Goal: Task Accomplishment & Management: Complete application form

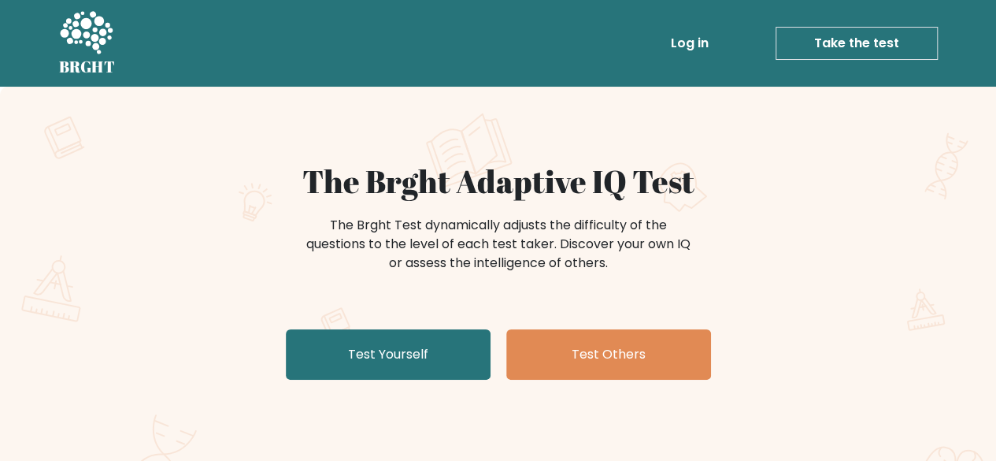
scroll to position [79, 0]
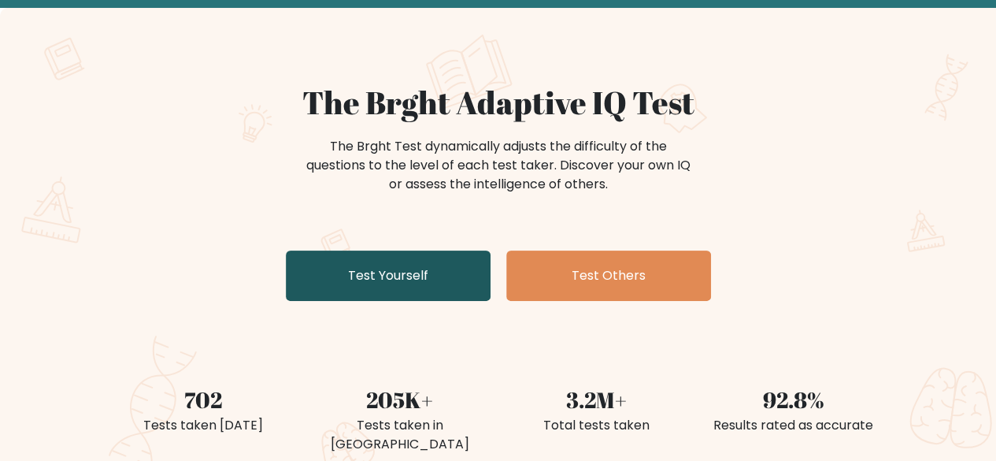
click at [337, 287] on link "Test Yourself" at bounding box center [388, 275] width 205 height 50
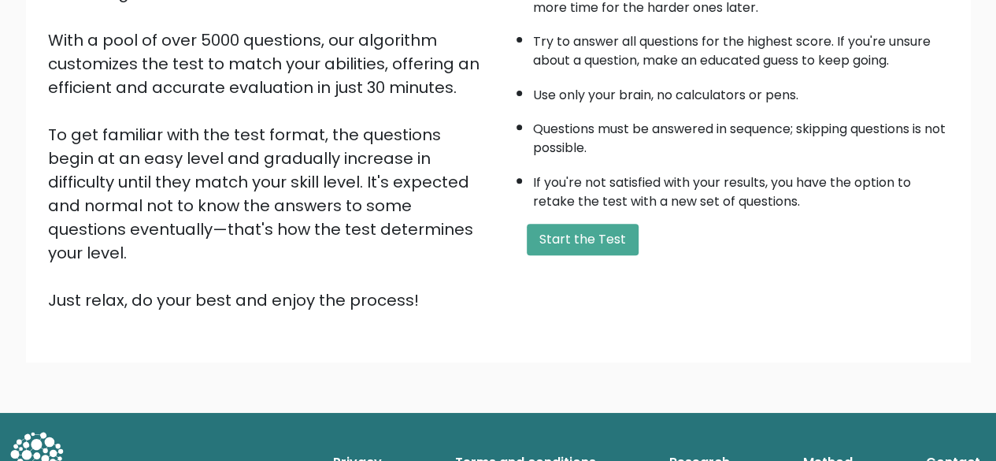
scroll to position [102, 0]
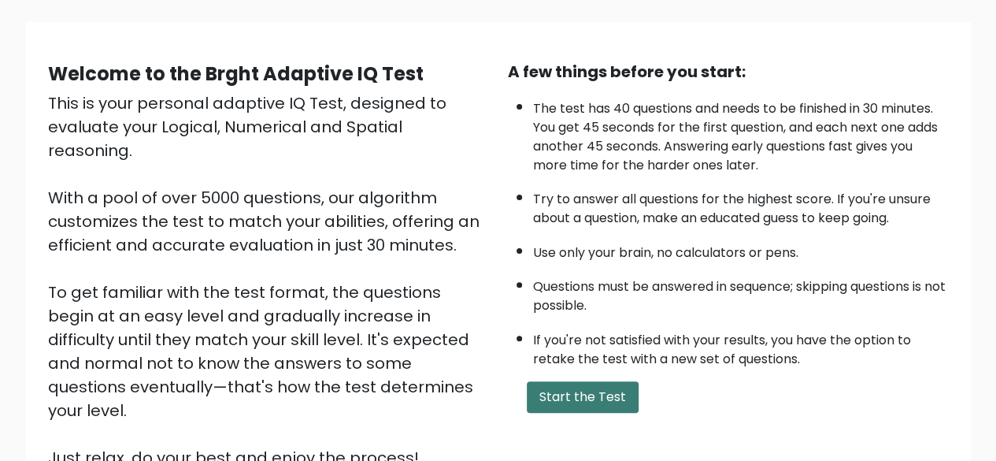
click at [564, 381] on button "Start the Test" at bounding box center [583, 396] width 112 height 31
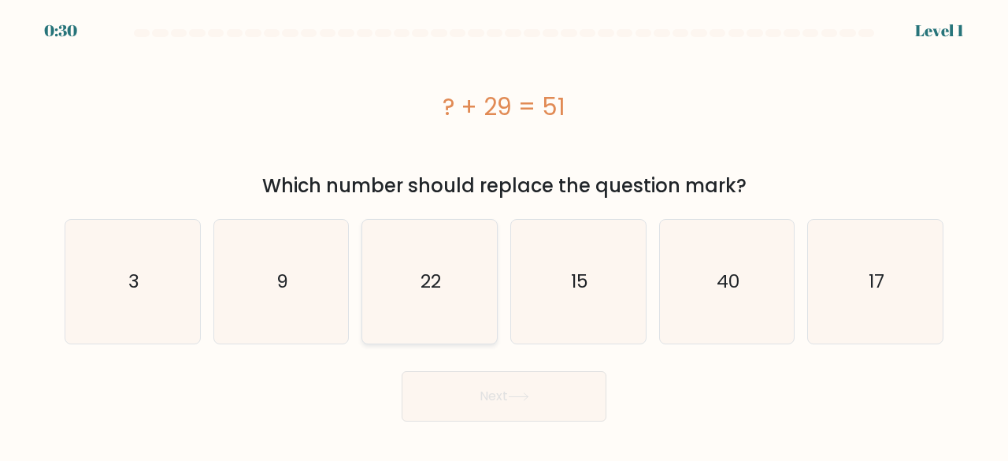
click at [439, 289] on text "22" at bounding box center [430, 281] width 20 height 26
click at [504, 235] on input "c. 22" at bounding box center [504, 233] width 1 height 4
radio input "true"
click at [485, 391] on button "Next" at bounding box center [504, 396] width 205 height 50
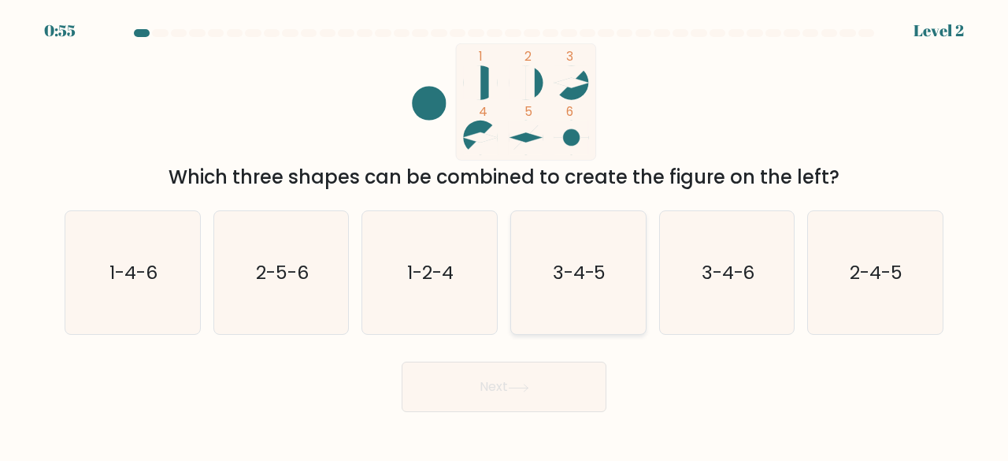
click at [552, 304] on icon "3-4-5" at bounding box center [578, 273] width 124 height 124
click at [505, 235] on input "d. 3-4-5" at bounding box center [504, 233] width 1 height 4
radio input "true"
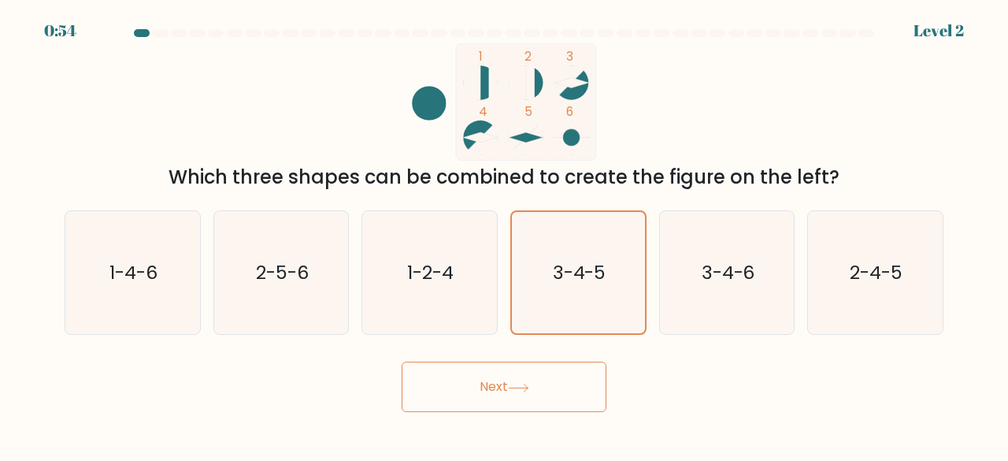
click at [557, 386] on button "Next" at bounding box center [504, 386] width 205 height 50
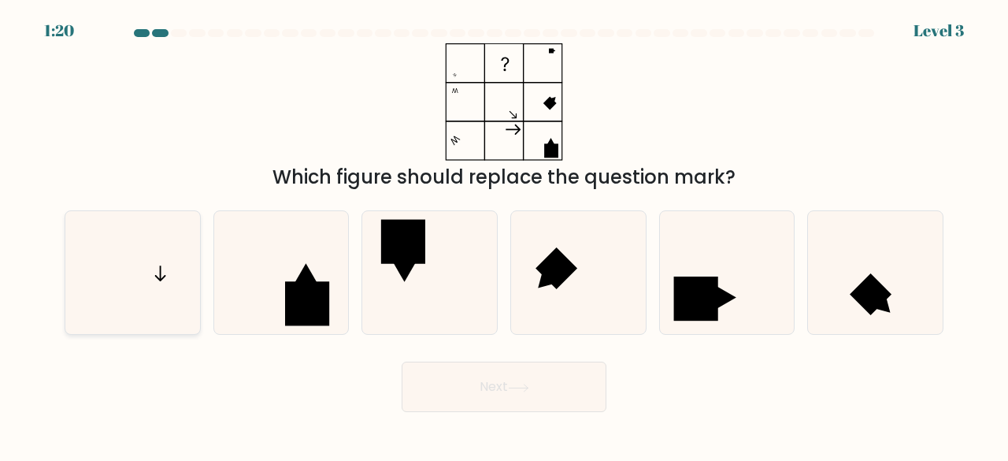
click at [178, 296] on icon at bounding box center [133, 273] width 124 height 124
click at [504, 235] on input "a." at bounding box center [504, 233] width 1 height 4
radio input "true"
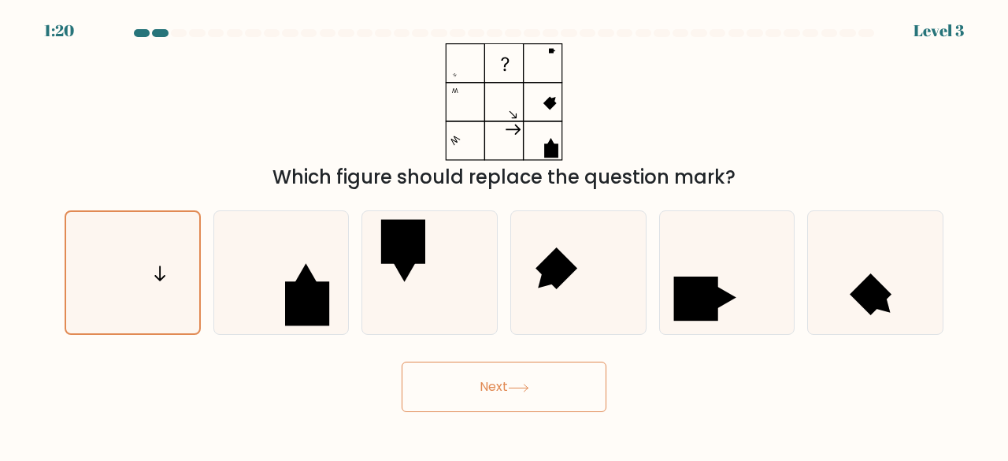
drag, startPoint x: 463, startPoint y: 383, endPoint x: 479, endPoint y: 387, distance: 16.1
click at [463, 383] on button "Next" at bounding box center [504, 386] width 205 height 50
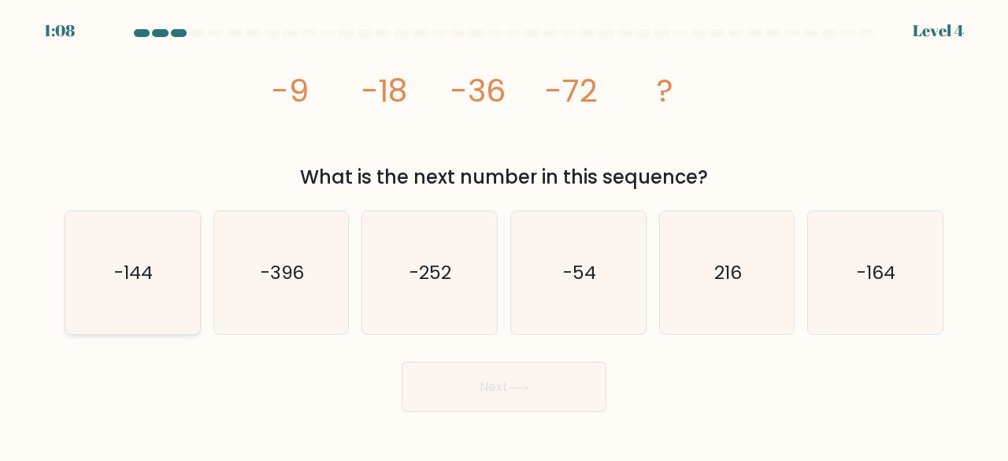
click at [194, 305] on icon "-144" at bounding box center [133, 273] width 124 height 124
click at [504, 235] on input "a. -144" at bounding box center [504, 233] width 1 height 4
radio input "true"
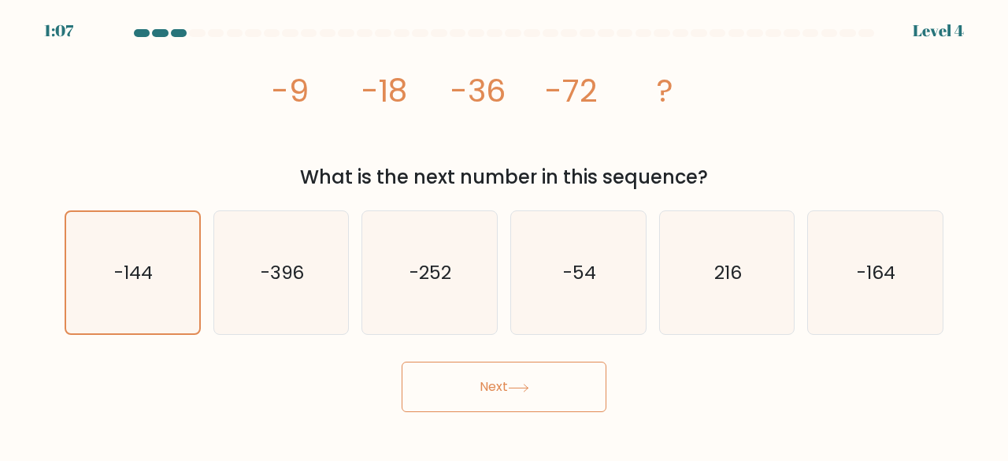
click at [527, 398] on button "Next" at bounding box center [504, 386] width 205 height 50
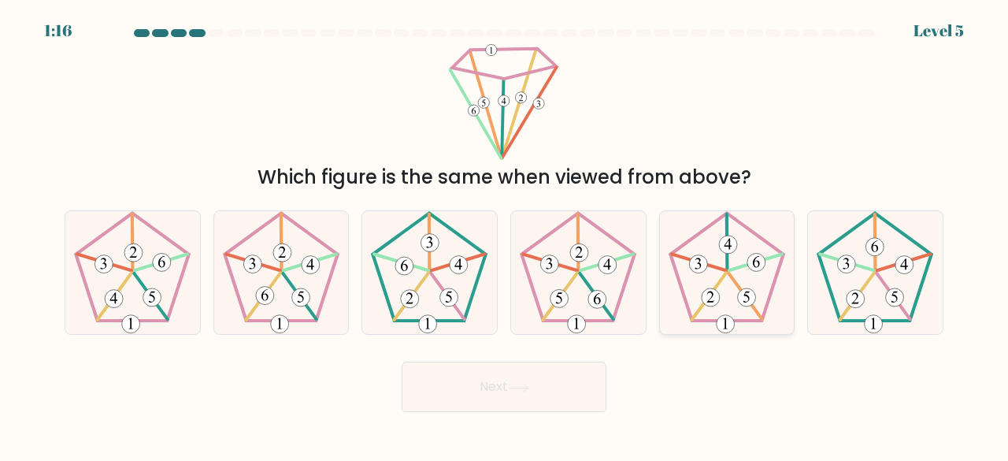
click at [690, 316] on 138 at bounding box center [726, 267] width 113 height 108
click at [505, 235] on input "e." at bounding box center [504, 233] width 1 height 4
radio input "true"
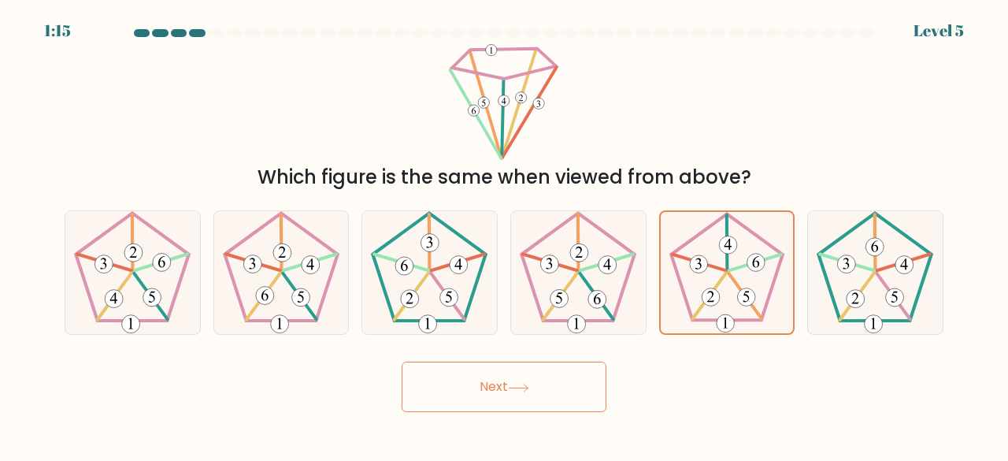
click at [576, 388] on button "Next" at bounding box center [504, 386] width 205 height 50
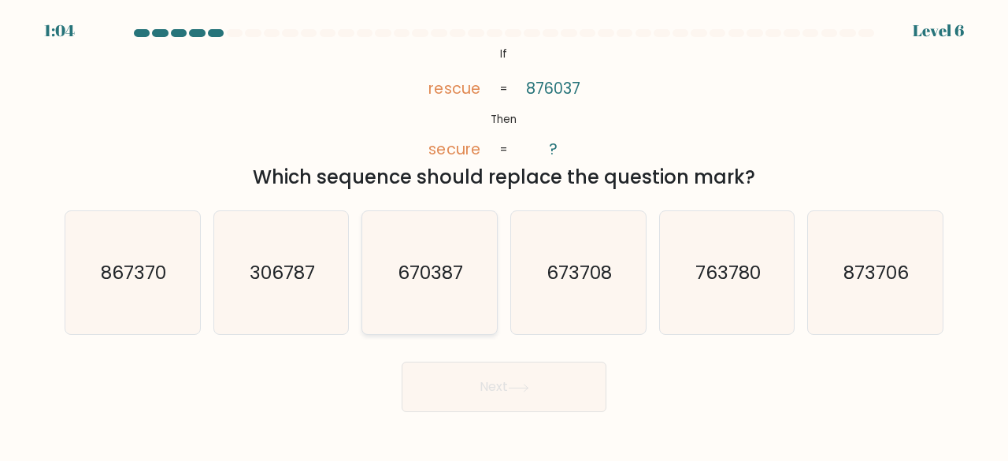
click at [418, 291] on icon "670387" at bounding box center [430, 273] width 124 height 124
click at [504, 235] on input "c. 670387" at bounding box center [504, 233] width 1 height 4
radio input "true"
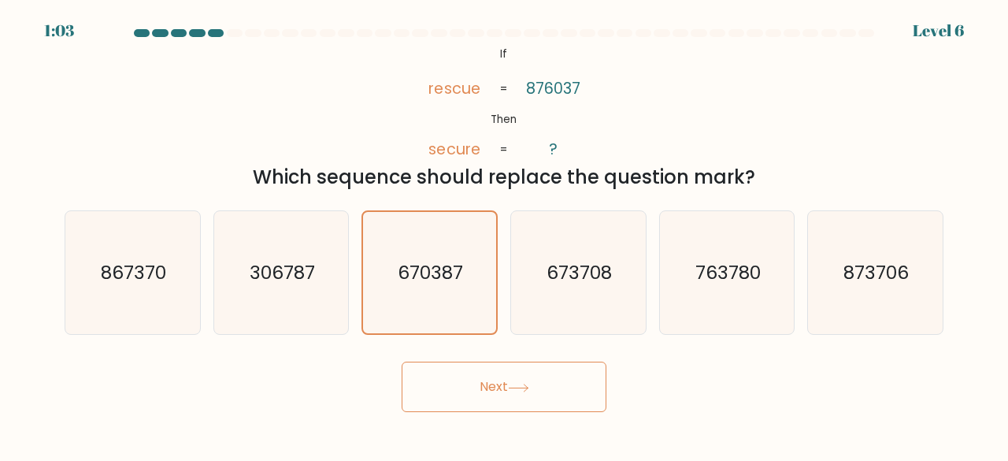
click at [482, 386] on button "Next" at bounding box center [504, 386] width 205 height 50
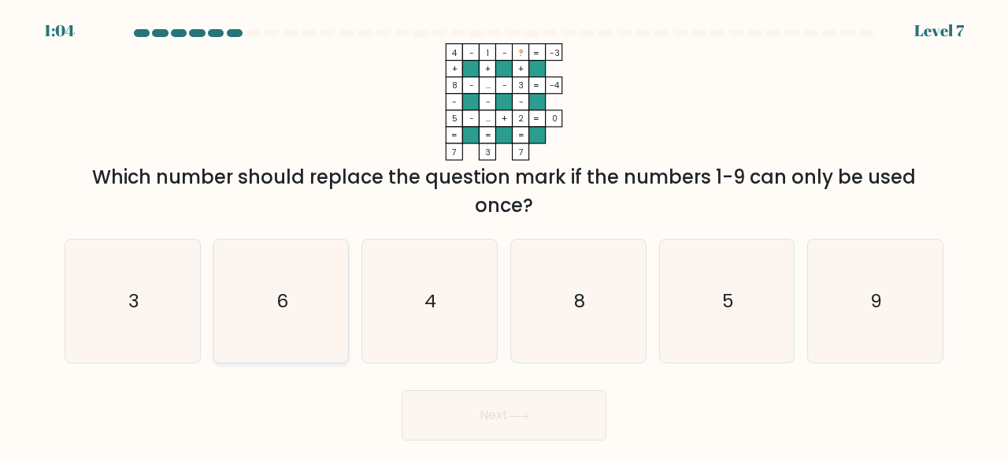
click at [232, 297] on icon "6" at bounding box center [282, 301] width 124 height 124
click at [504, 235] on input "b. 6" at bounding box center [504, 233] width 1 height 4
radio input "true"
click at [232, 297] on icon "6" at bounding box center [281, 301] width 122 height 122
click at [504, 235] on input "b. 6" at bounding box center [504, 233] width 1 height 4
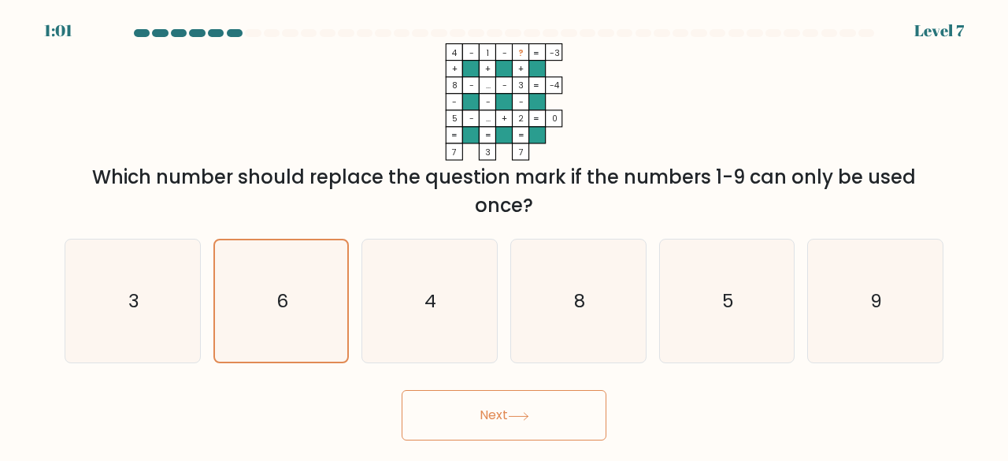
click at [559, 424] on button "Next" at bounding box center [504, 415] width 205 height 50
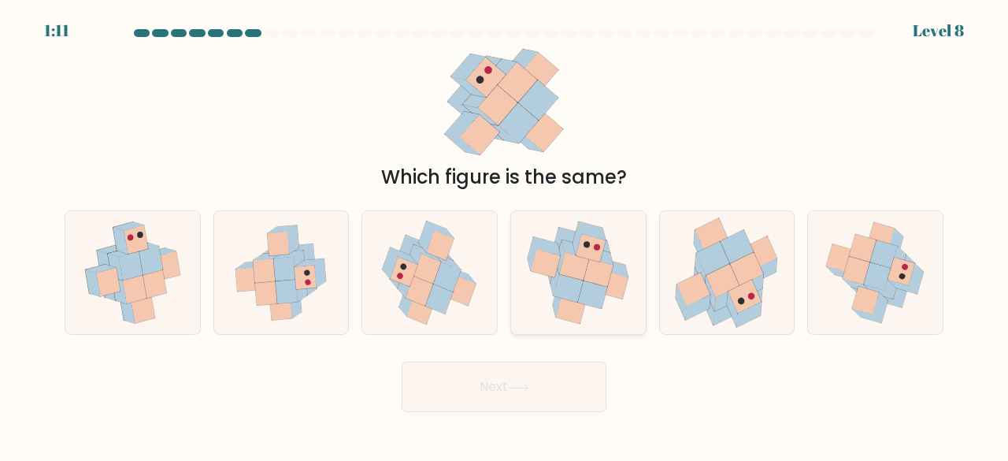
click at [567, 267] on icon at bounding box center [575, 266] width 30 height 28
click at [505, 235] on input "d." at bounding box center [504, 233] width 1 height 4
radio input "true"
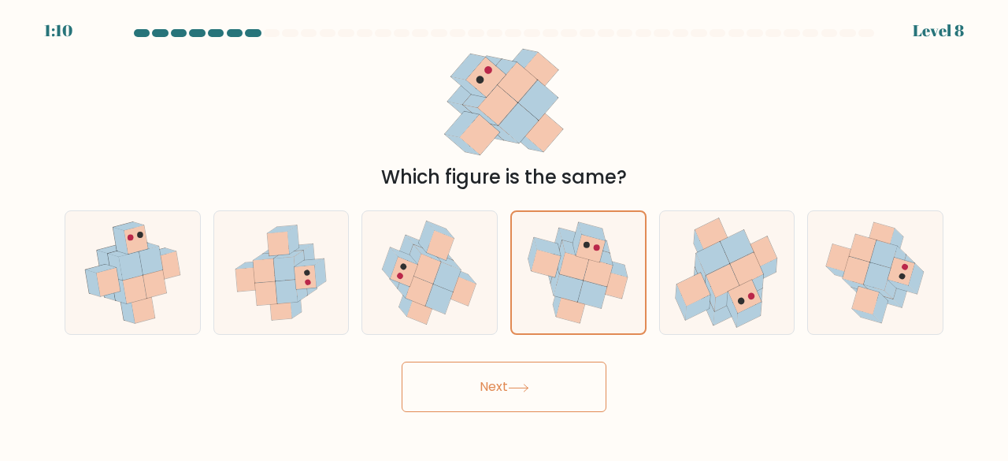
click at [545, 406] on button "Next" at bounding box center [504, 386] width 205 height 50
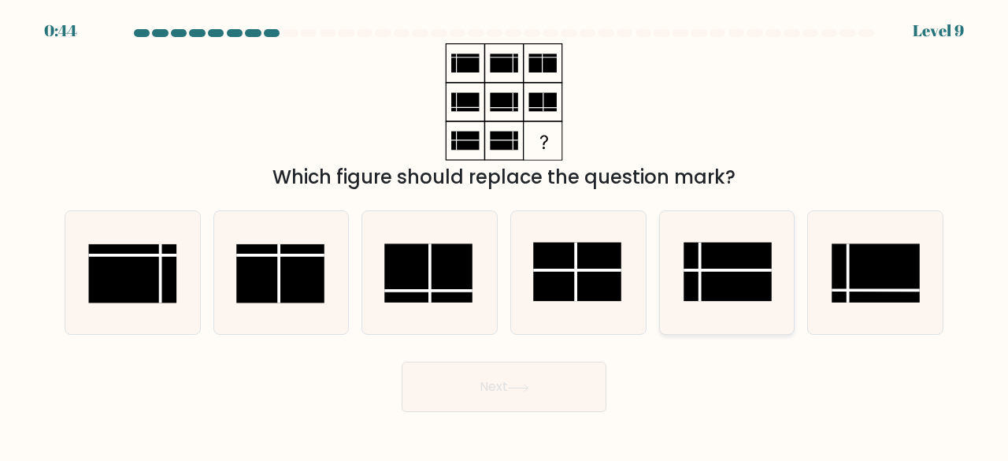
click at [688, 279] on rect at bounding box center [727, 271] width 88 height 59
click at [505, 235] on input "e." at bounding box center [504, 233] width 1 height 4
radio input "true"
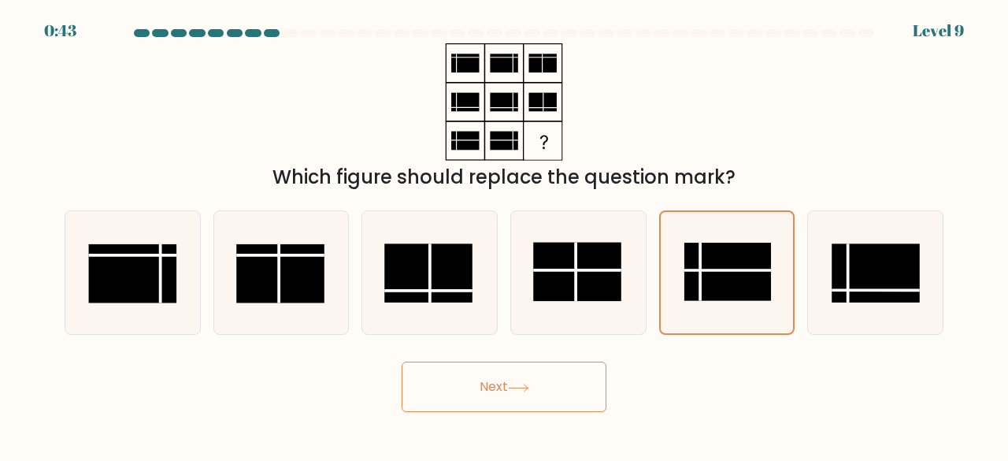
click at [576, 386] on button "Next" at bounding box center [504, 386] width 205 height 50
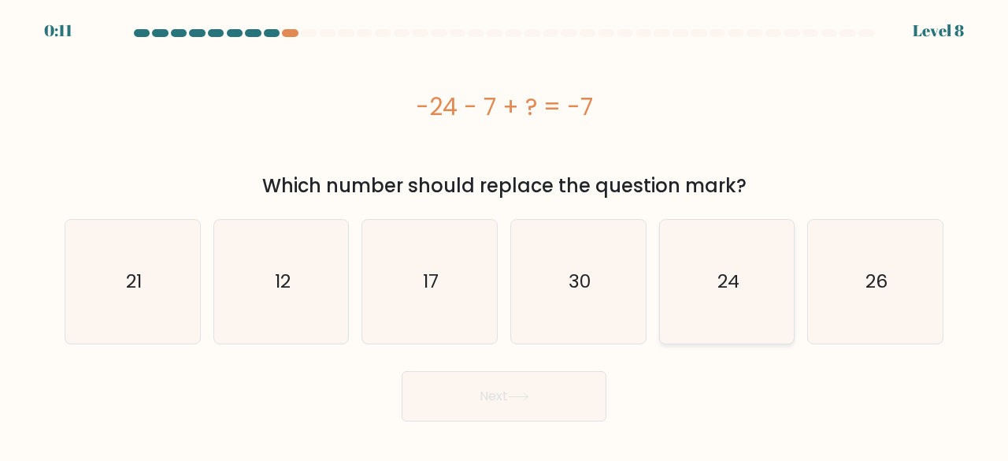
click at [737, 297] on icon "24" at bounding box center [727, 282] width 124 height 124
click at [505, 235] on input "e. 24" at bounding box center [504, 233] width 1 height 4
radio input "true"
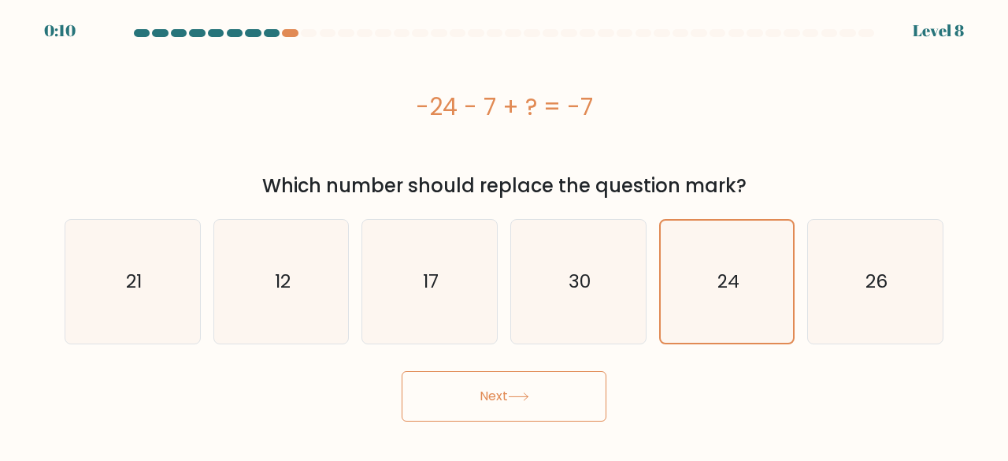
click at [570, 389] on button "Next" at bounding box center [504, 396] width 205 height 50
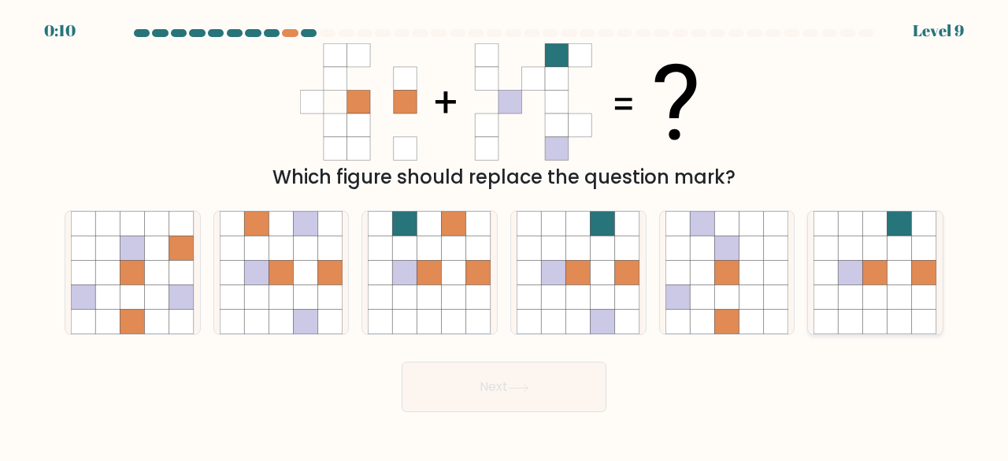
click at [880, 317] on icon at bounding box center [875, 321] width 24 height 24
click at [505, 235] on input "f." at bounding box center [504, 233] width 1 height 4
radio input "true"
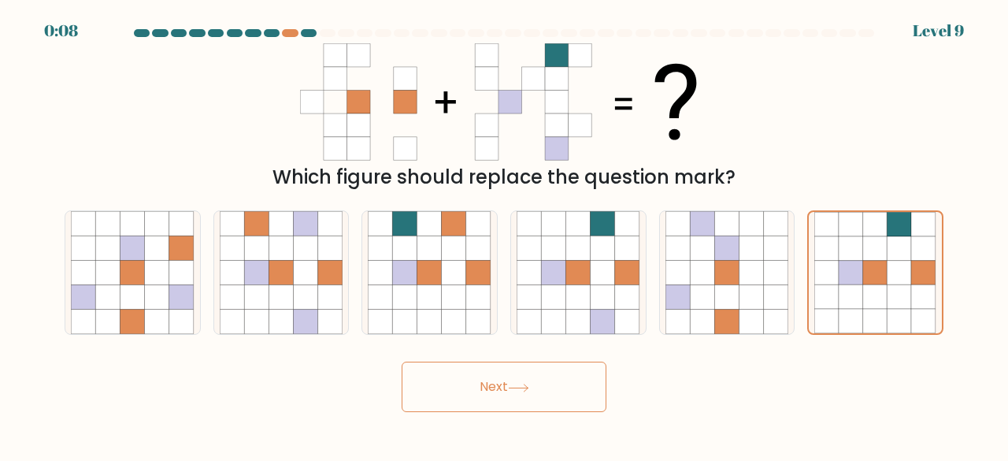
click at [548, 394] on button "Next" at bounding box center [504, 386] width 205 height 50
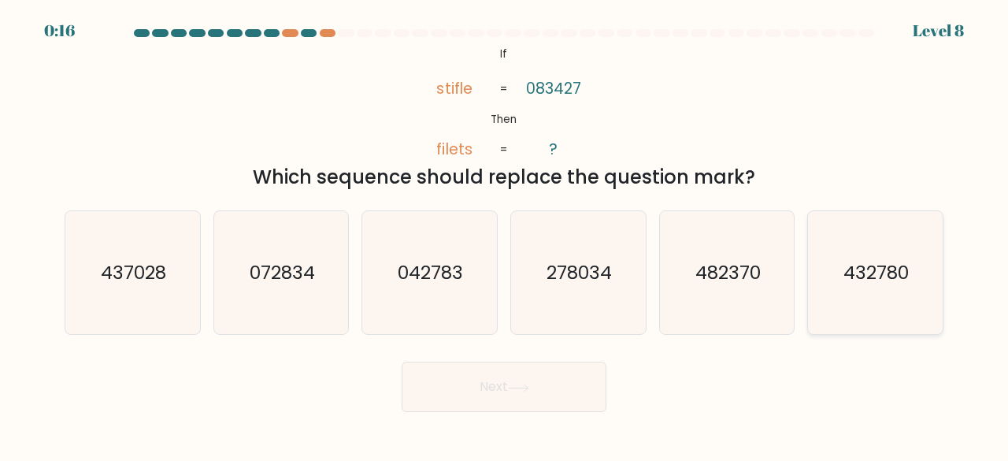
click at [847, 272] on text "432780" at bounding box center [876, 272] width 65 height 26
click at [505, 235] on input "f. 432780" at bounding box center [504, 233] width 1 height 4
radio input "true"
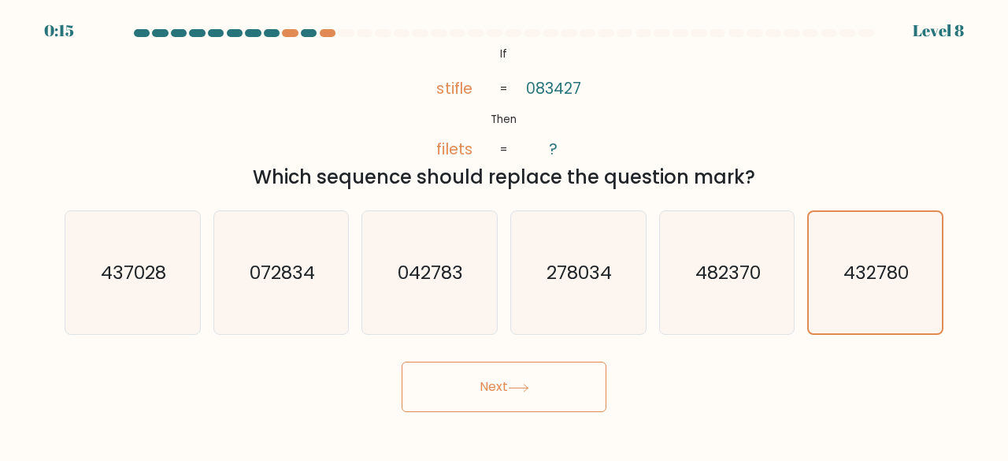
click at [535, 387] on button "Next" at bounding box center [504, 386] width 205 height 50
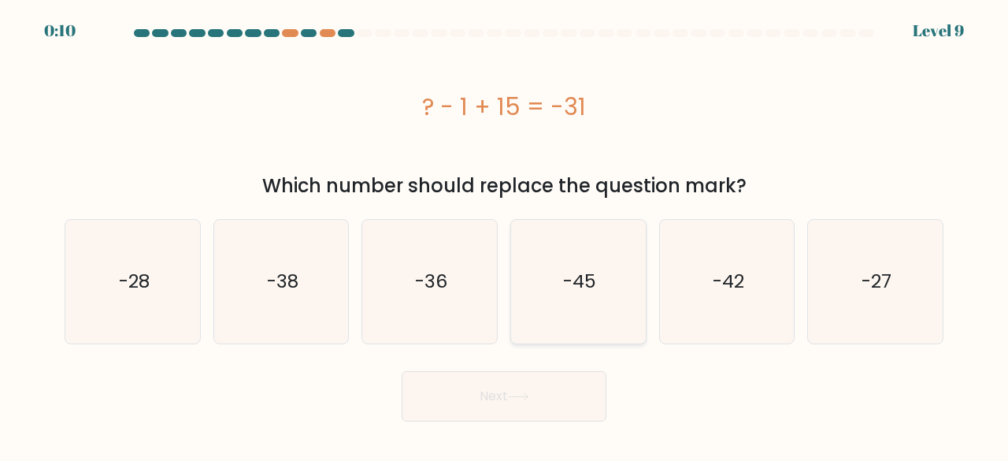
click at [606, 307] on icon "-45" at bounding box center [578, 282] width 124 height 124
click at [505, 235] on input "d. -45" at bounding box center [504, 233] width 1 height 4
radio input "true"
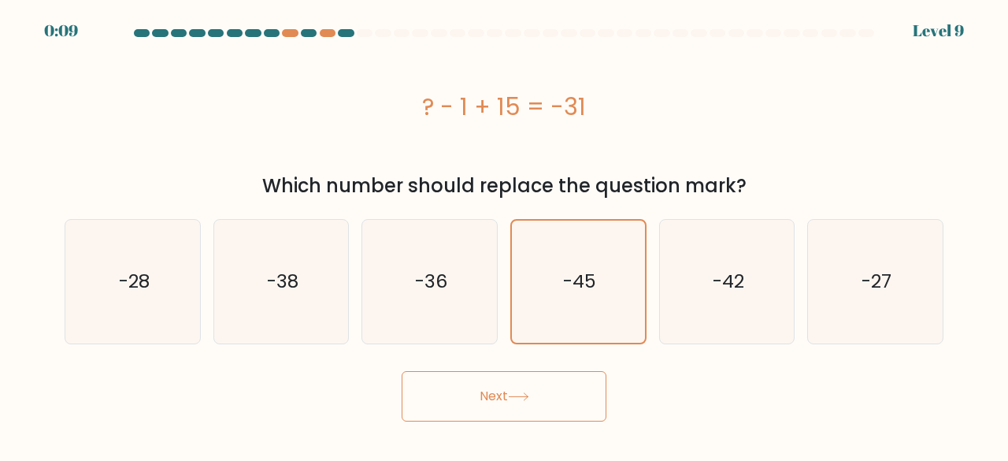
click at [545, 413] on button "Next" at bounding box center [504, 396] width 205 height 50
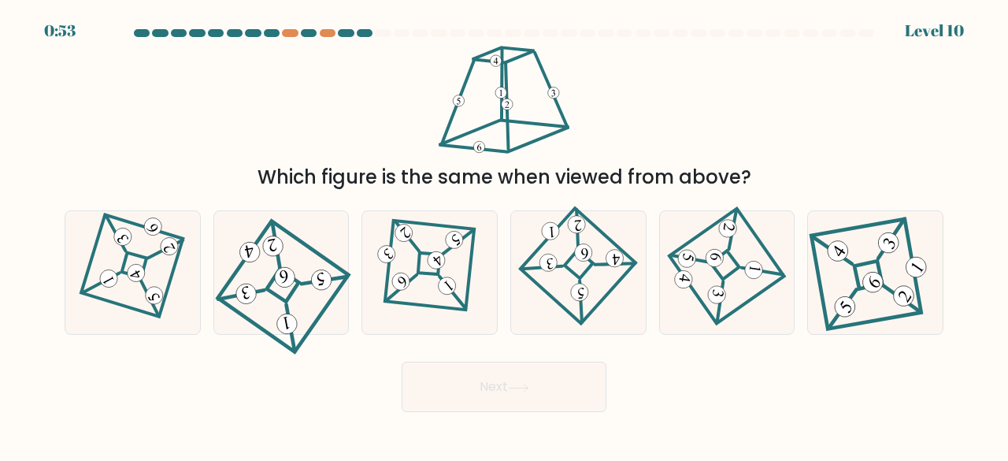
click at [539, 401] on button "Next" at bounding box center [504, 386] width 205 height 50
click at [705, 131] on div "Which figure is the same when viewed from above?" at bounding box center [504, 117] width 898 height 148
click at [121, 294] on icon at bounding box center [132, 272] width 85 height 98
click at [504, 235] on input "a." at bounding box center [504, 233] width 1 height 4
radio input "true"
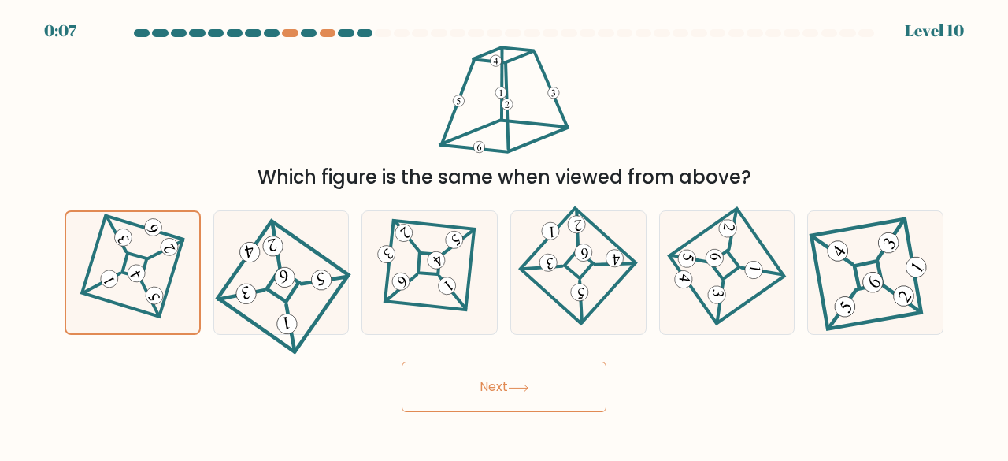
click at [553, 398] on button "Next" at bounding box center [504, 386] width 205 height 50
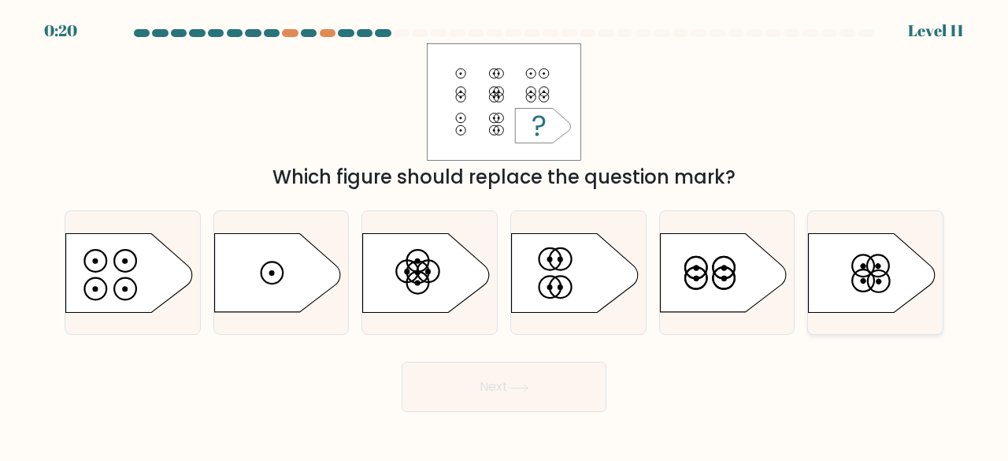
click at [835, 264] on icon at bounding box center [872, 272] width 126 height 79
click at [505, 235] on input "f." at bounding box center [504, 233] width 1 height 4
radio input "true"
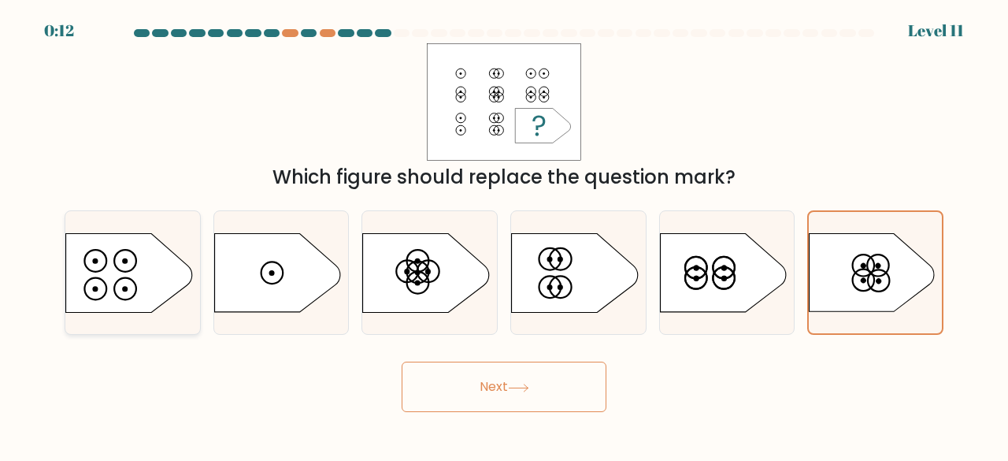
click at [148, 270] on icon at bounding box center [129, 272] width 126 height 79
click at [504, 235] on input "a." at bounding box center [504, 233] width 1 height 4
radio input "true"
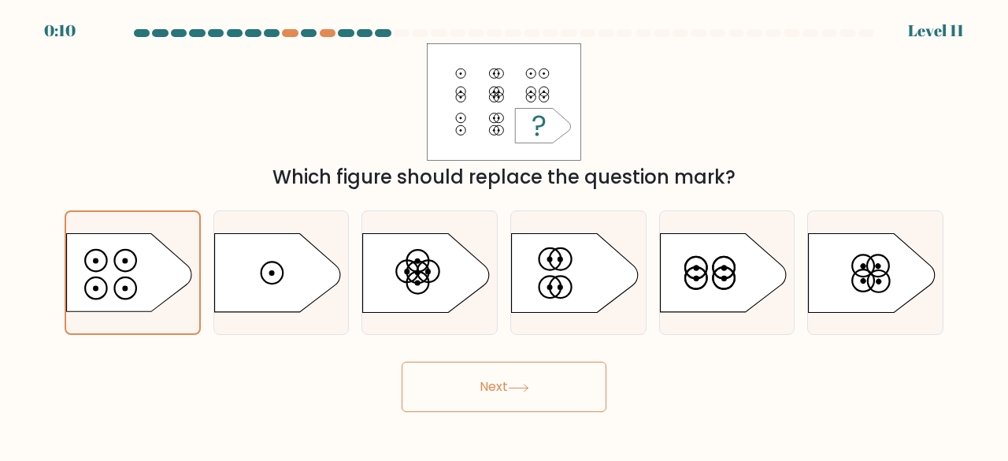
click at [522, 393] on button "Next" at bounding box center [504, 386] width 205 height 50
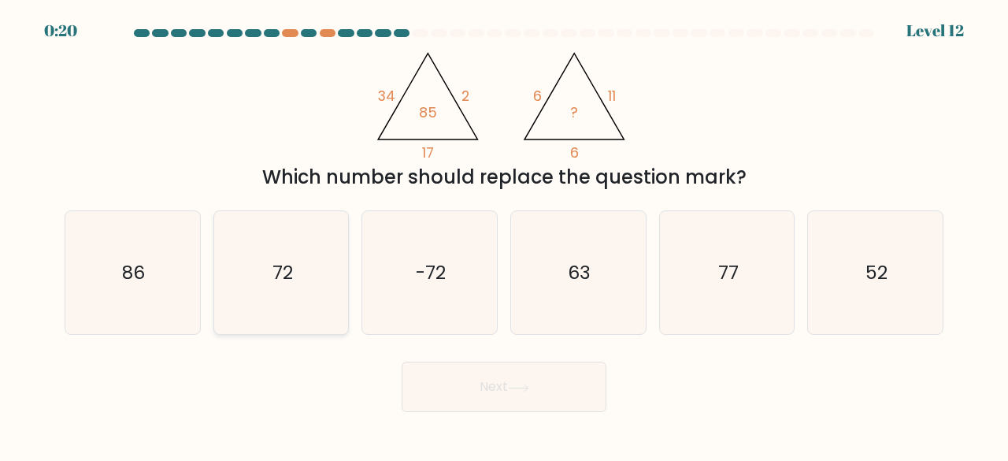
click at [275, 293] on icon "72" at bounding box center [282, 273] width 124 height 124
click at [504, 235] on input "b. 72" at bounding box center [504, 233] width 1 height 4
radio input "true"
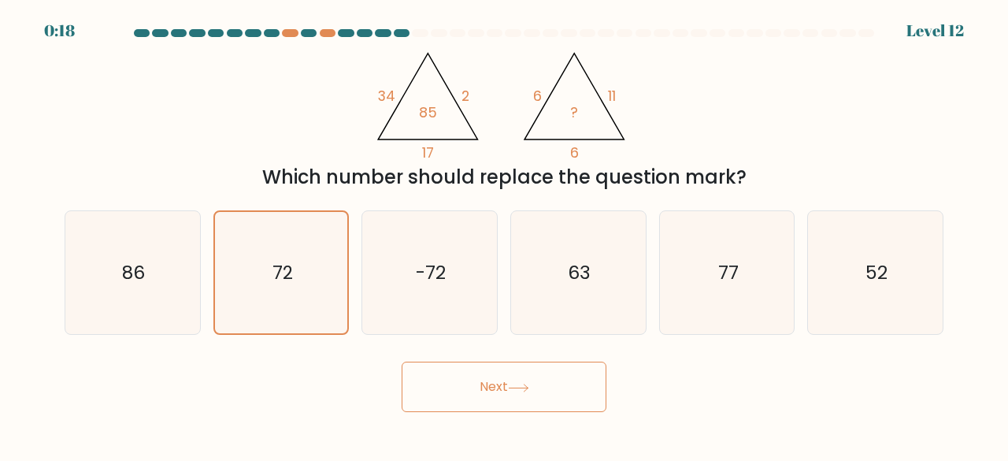
click at [598, 389] on button "Next" at bounding box center [504, 386] width 205 height 50
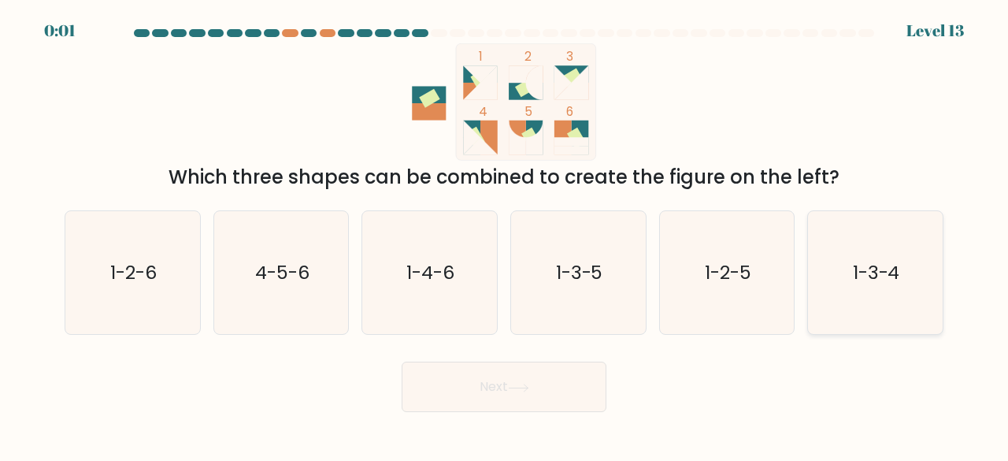
click at [887, 279] on text "1-3-4" at bounding box center [876, 272] width 47 height 26
click at [505, 235] on input "f. 1-3-4" at bounding box center [504, 233] width 1 height 4
radio input "true"
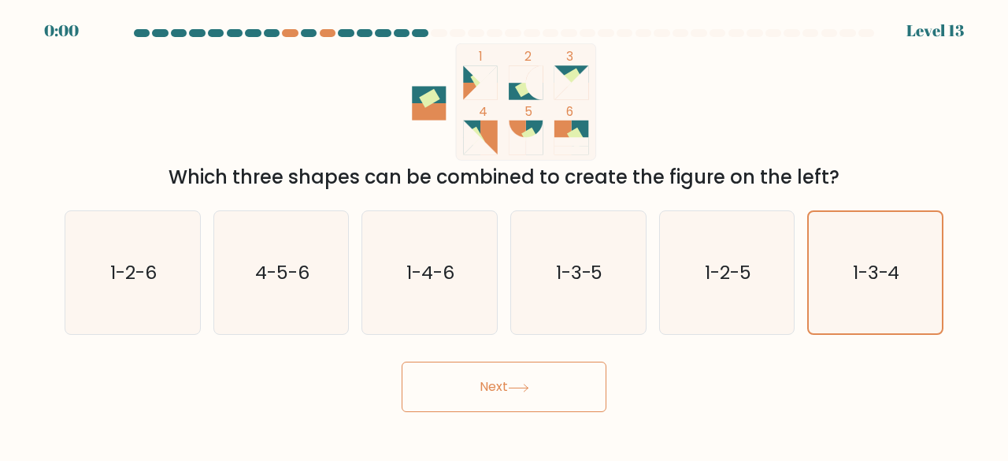
click at [461, 391] on button "Next" at bounding box center [504, 386] width 205 height 50
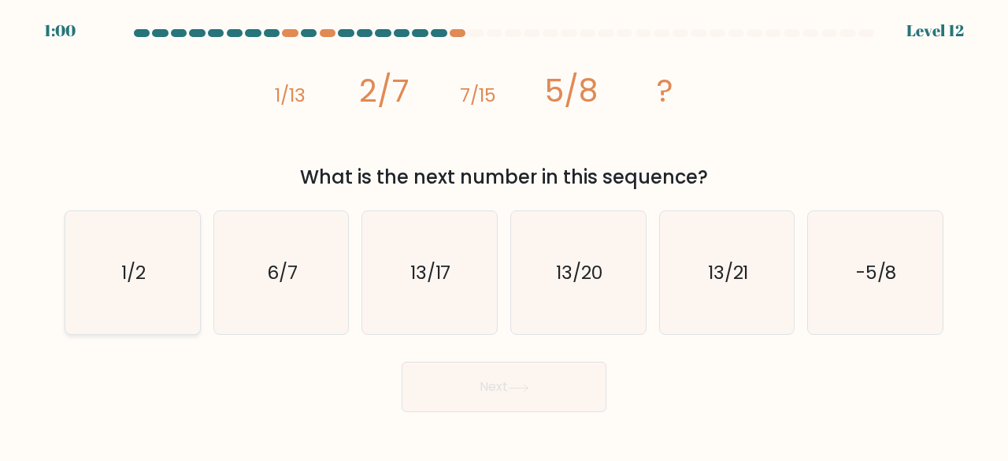
drag, startPoint x: 107, startPoint y: 287, endPoint x: 145, endPoint y: 295, distance: 38.6
click at [107, 287] on icon "1/2" at bounding box center [133, 273] width 124 height 124
click at [504, 235] on input "a. 1/2" at bounding box center [504, 233] width 1 height 4
radio input "true"
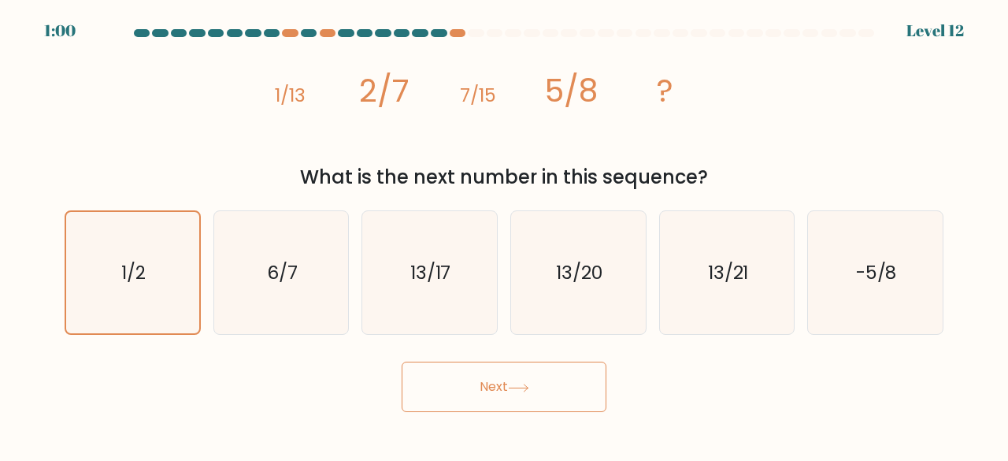
click at [573, 392] on button "Next" at bounding box center [504, 386] width 205 height 50
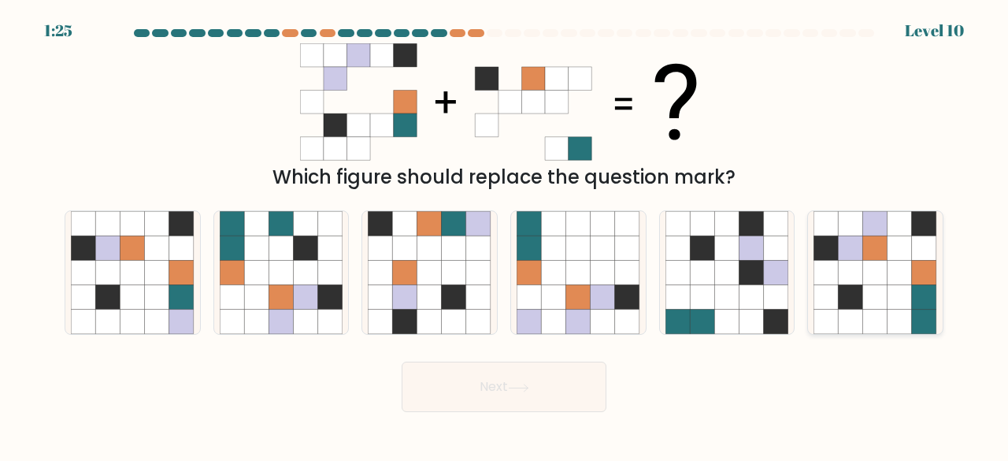
click at [875, 249] on icon at bounding box center [875, 247] width 24 height 24
click at [505, 235] on input "f." at bounding box center [504, 233] width 1 height 4
radio input "true"
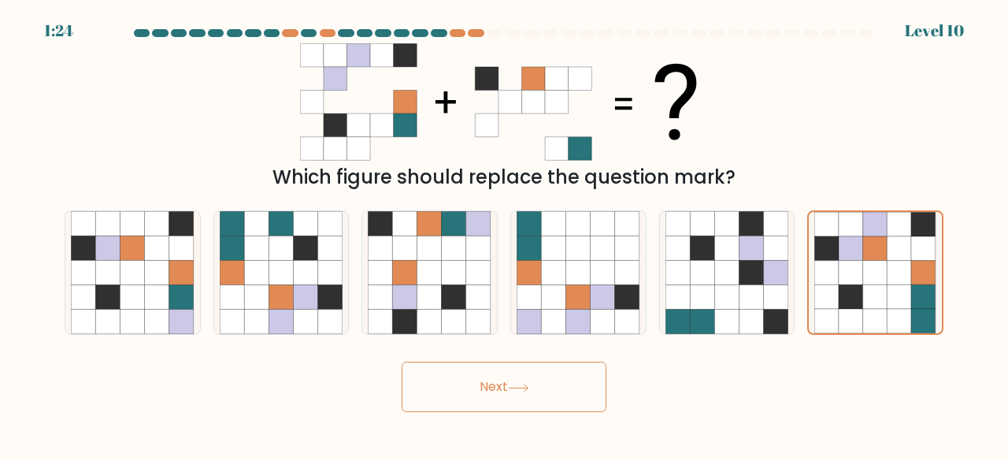
click at [498, 390] on button "Next" at bounding box center [504, 386] width 205 height 50
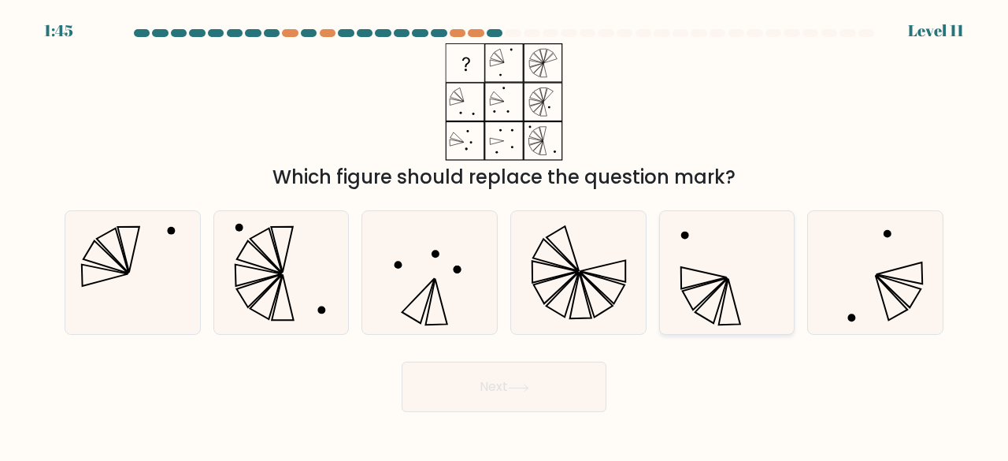
click at [746, 277] on icon at bounding box center [727, 273] width 124 height 124
click at [505, 235] on input "e." at bounding box center [504, 233] width 1 height 4
radio input "true"
click at [746, 277] on icon at bounding box center [727, 273] width 122 height 122
click at [505, 235] on input "e." at bounding box center [504, 233] width 1 height 4
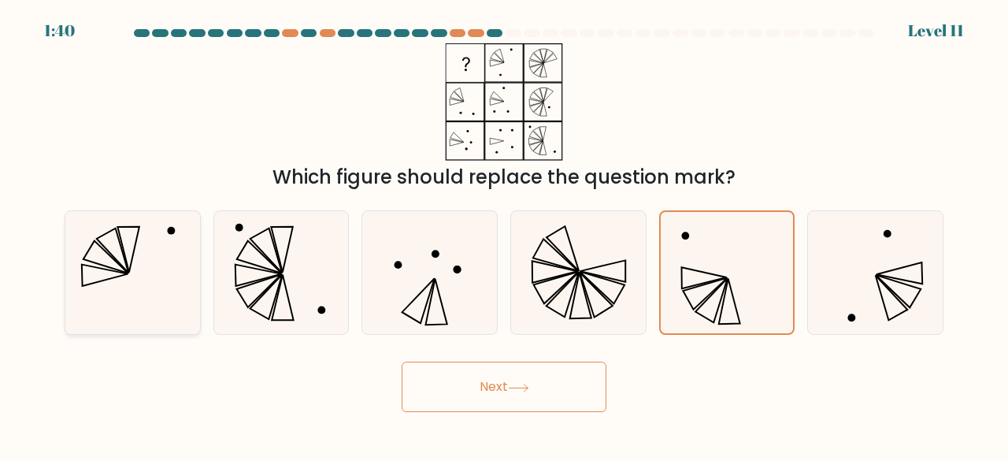
click at [151, 278] on icon at bounding box center [133, 273] width 124 height 124
click at [504, 235] on input "a." at bounding box center [504, 233] width 1 height 4
radio input "true"
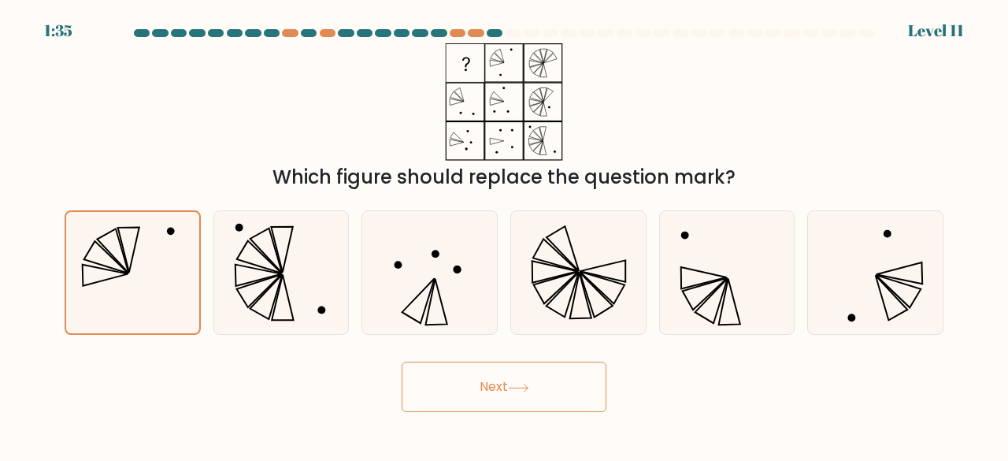
click at [457, 399] on button "Next" at bounding box center [504, 386] width 205 height 50
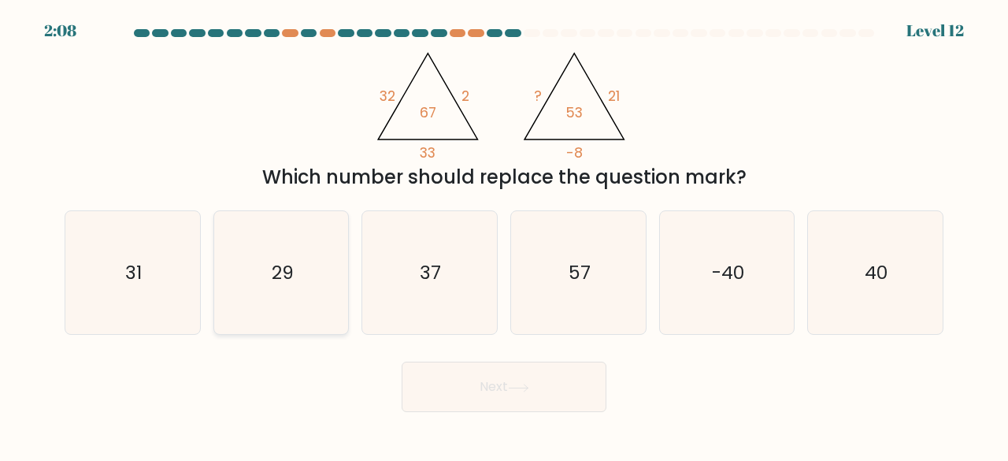
click at [244, 296] on icon "29" at bounding box center [282, 273] width 124 height 124
click at [504, 235] on input "b. 29" at bounding box center [504, 233] width 1 height 4
radio input "true"
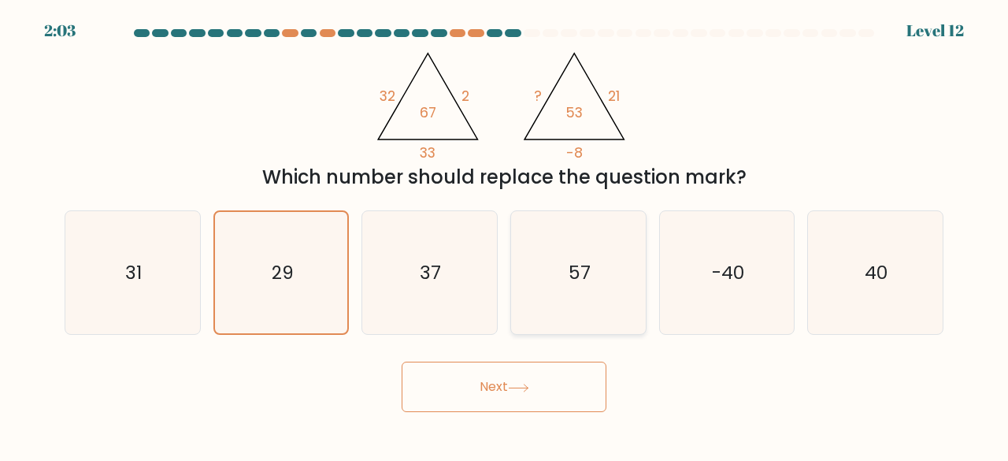
drag, startPoint x: 572, startPoint y: 261, endPoint x: 573, endPoint y: 289, distance: 27.6
click at [572, 262] on text "57" at bounding box center [579, 272] width 22 height 26
click at [505, 235] on input "d. 57" at bounding box center [504, 233] width 1 height 4
radio input "true"
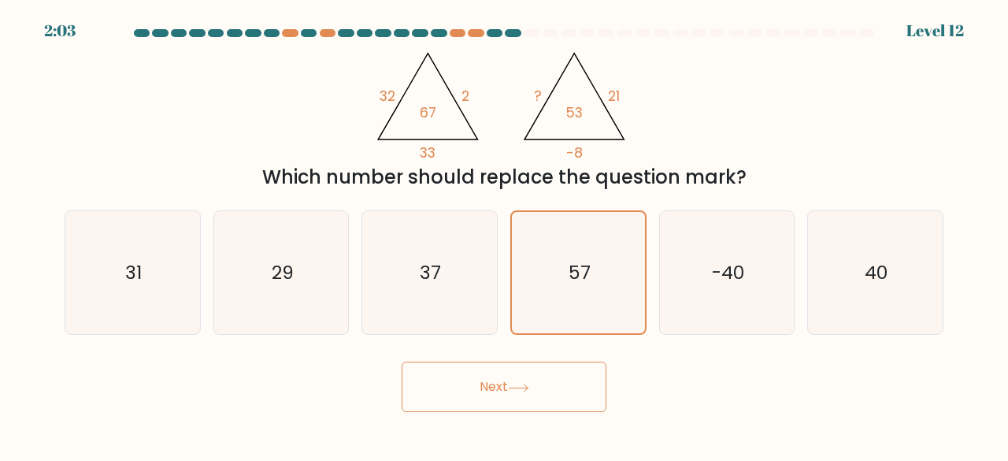
click at [563, 405] on button "Next" at bounding box center [504, 386] width 205 height 50
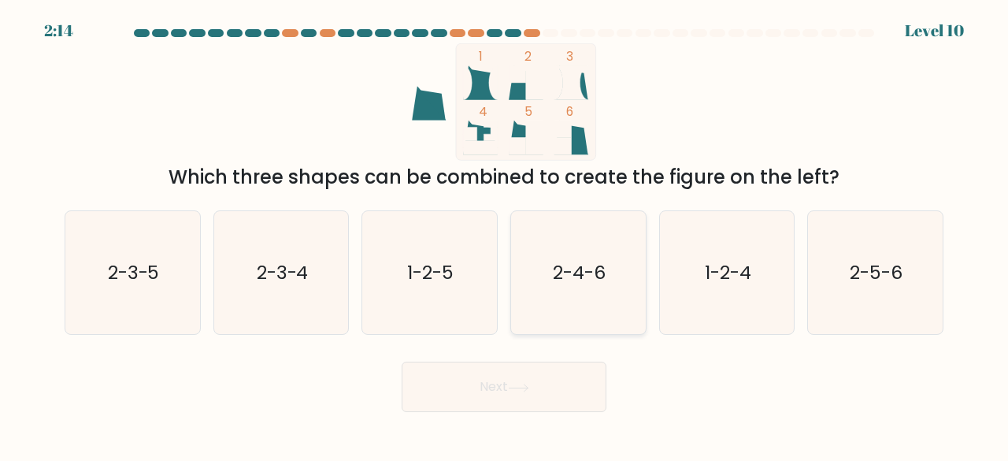
click at [534, 259] on icon "2-4-6" at bounding box center [578, 273] width 124 height 124
click at [505, 235] on input "d. 2-4-6" at bounding box center [504, 233] width 1 height 4
radio input "true"
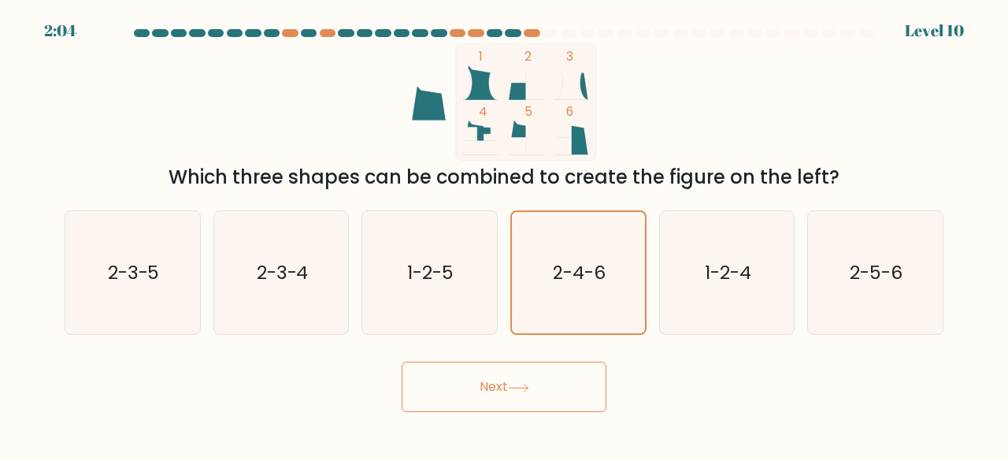
click at [522, 393] on button "Next" at bounding box center [504, 386] width 205 height 50
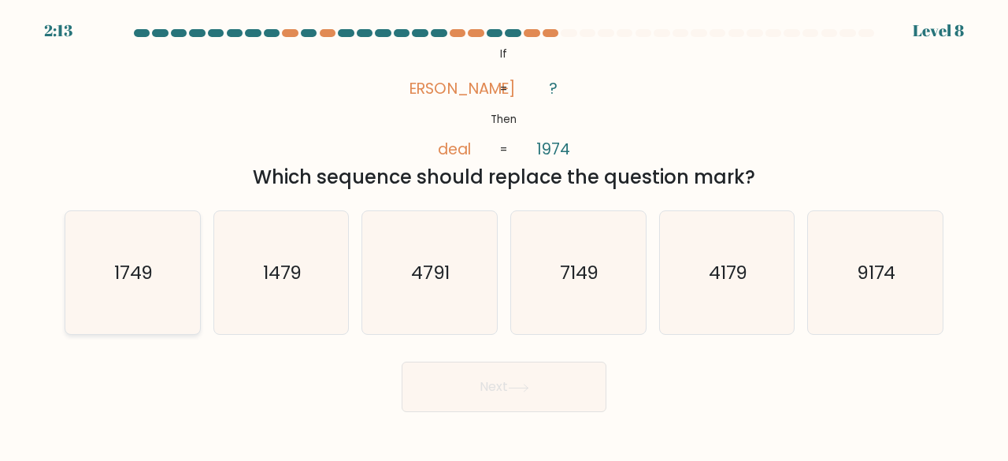
click at [199, 270] on div "1749" at bounding box center [133, 272] width 136 height 125
click at [504, 235] on input "a. 1749" at bounding box center [504, 233] width 1 height 4
radio input "true"
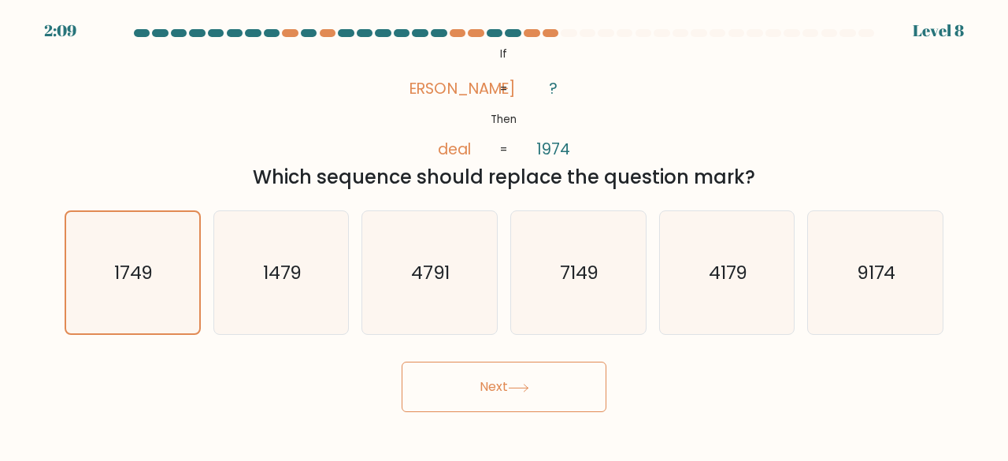
click at [523, 397] on button "Next" at bounding box center [504, 386] width 205 height 50
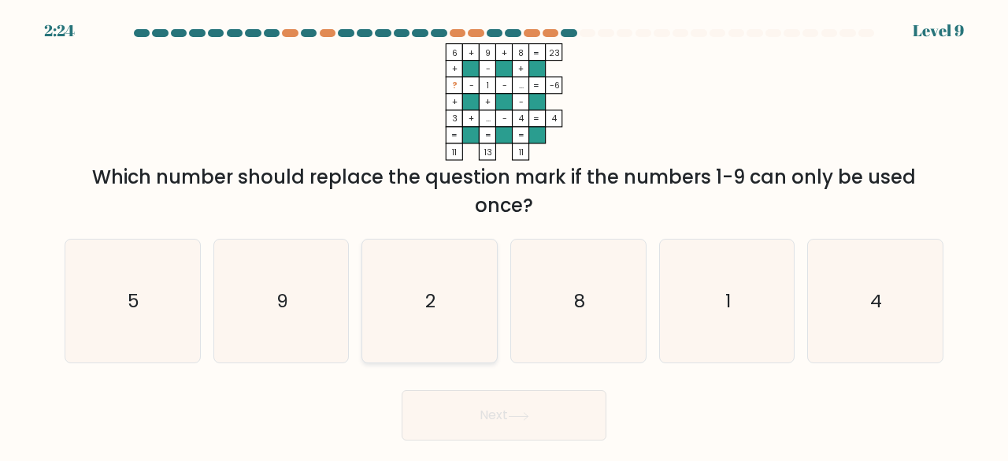
click at [487, 346] on icon "2" at bounding box center [430, 301] width 124 height 124
click at [504, 235] on input "c. 2" at bounding box center [504, 233] width 1 height 4
radio input "true"
click at [498, 402] on button "Next" at bounding box center [504, 415] width 205 height 50
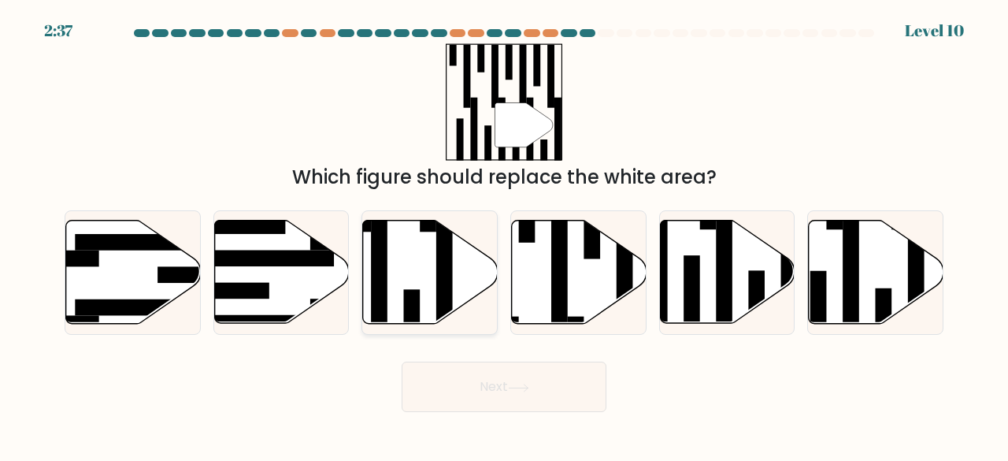
click at [420, 302] on icon at bounding box center [430, 271] width 135 height 103
click at [504, 235] on input "c." at bounding box center [504, 233] width 1 height 4
radio input "true"
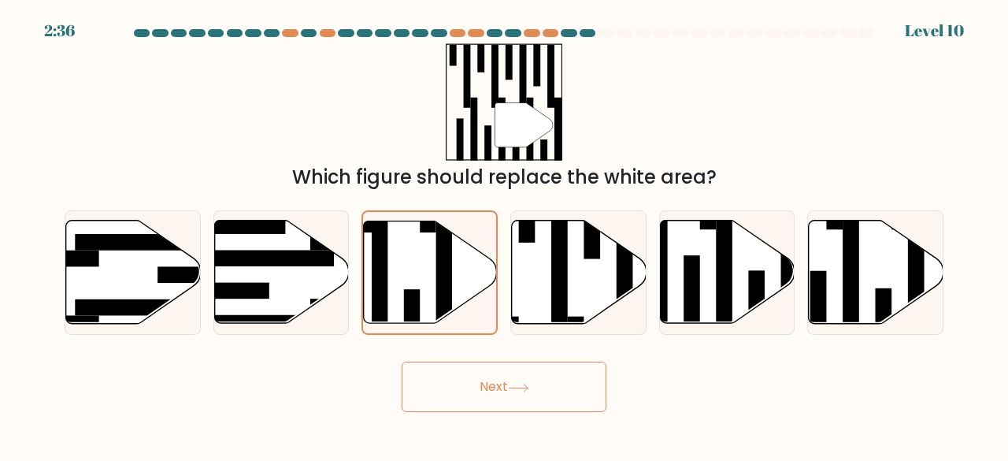
click at [428, 396] on button "Next" at bounding box center [504, 386] width 205 height 50
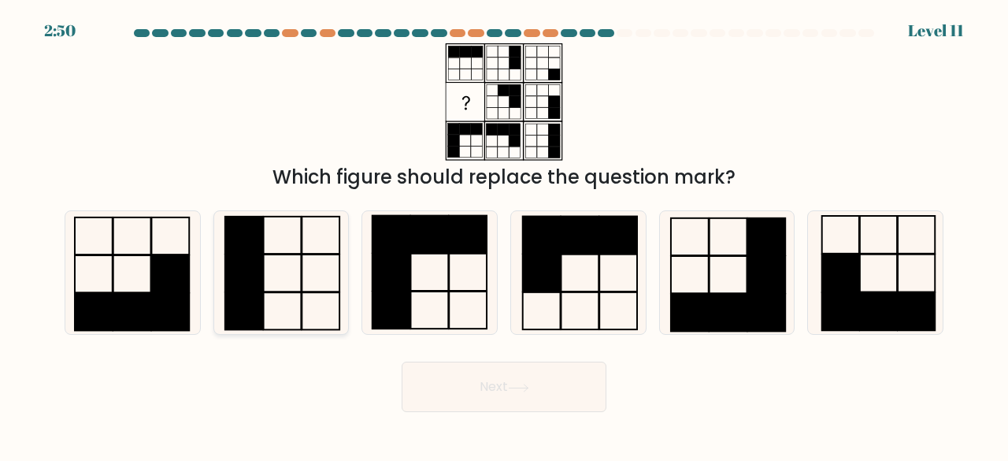
click at [301, 317] on rect at bounding box center [282, 310] width 38 height 37
click at [504, 235] on input "b." at bounding box center [504, 233] width 1 height 4
radio input "true"
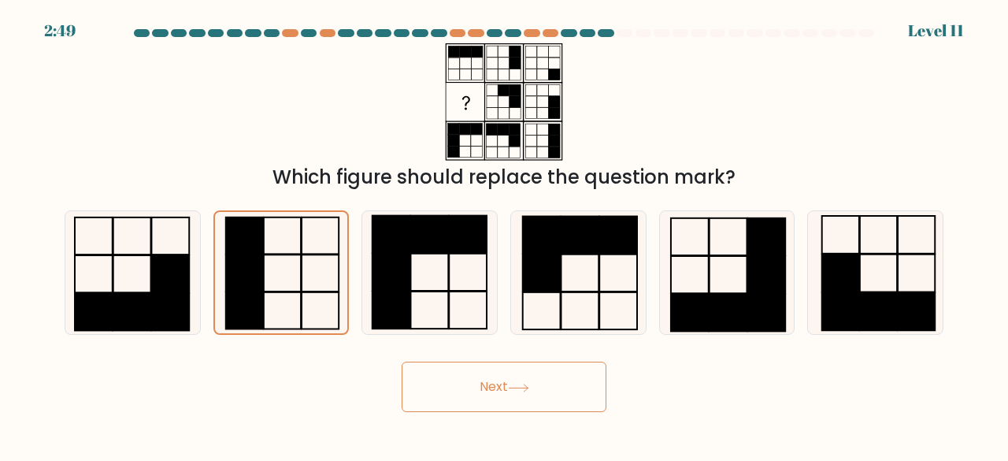
click at [483, 387] on button "Next" at bounding box center [504, 386] width 205 height 50
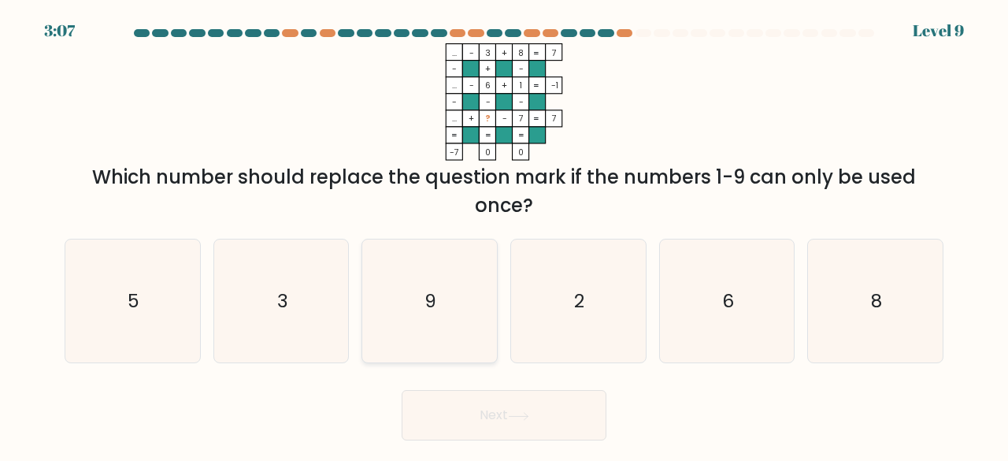
click at [460, 328] on icon "9" at bounding box center [430, 301] width 124 height 124
click at [504, 235] on input "c. 9" at bounding box center [504, 233] width 1 height 4
radio input "true"
click at [481, 426] on button "Next" at bounding box center [504, 415] width 205 height 50
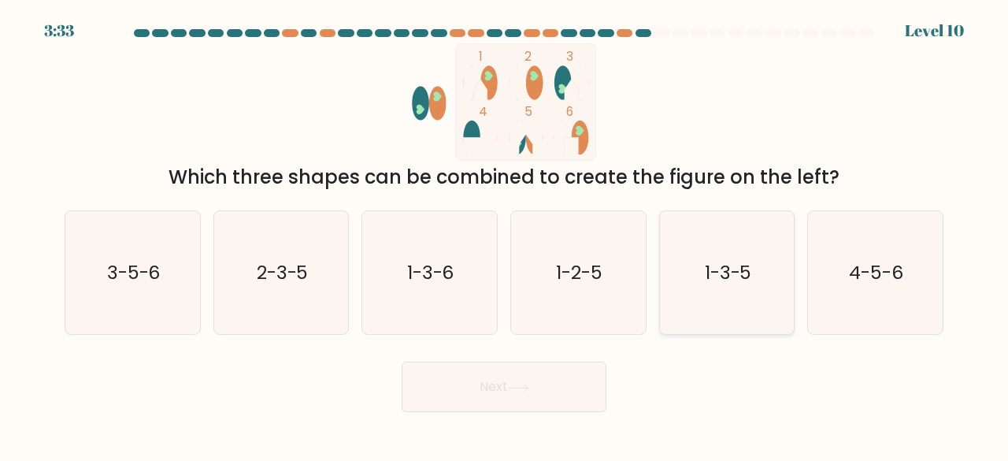
click at [687, 284] on icon "1-3-5" at bounding box center [727, 273] width 124 height 124
click at [505, 235] on input "e. 1-3-5" at bounding box center [504, 233] width 1 height 4
radio input "true"
drag, startPoint x: 554, startPoint y: 396, endPoint x: 537, endPoint y: 401, distance: 18.0
click at [553, 396] on button "Next" at bounding box center [504, 386] width 205 height 50
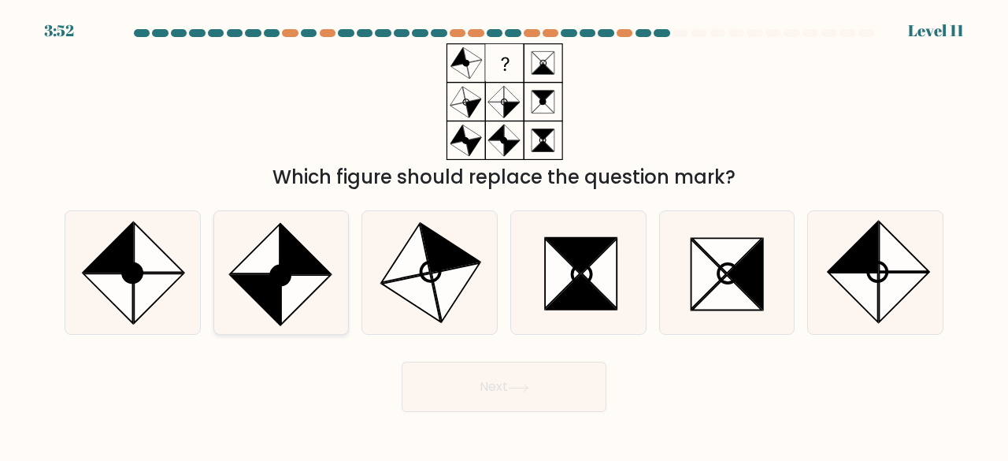
click at [264, 270] on icon at bounding box center [255, 249] width 50 height 50
click at [504, 235] on input "b." at bounding box center [504, 233] width 1 height 4
radio input "true"
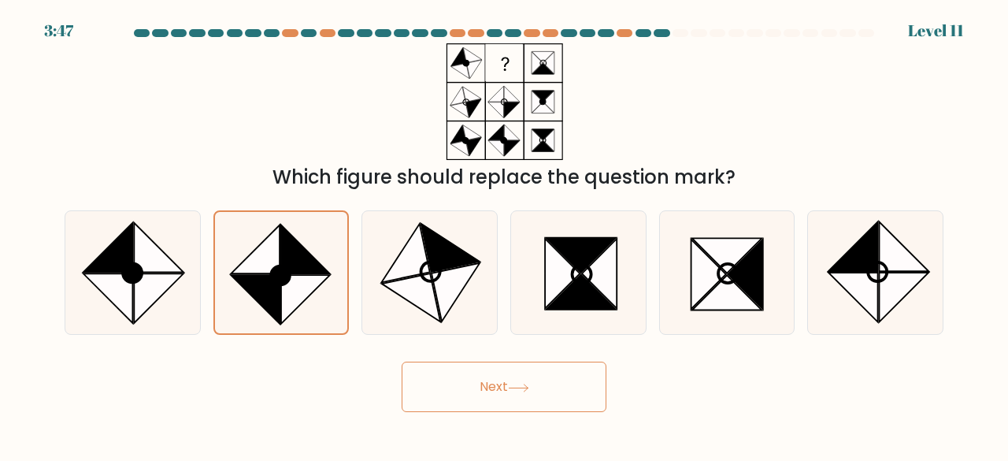
click at [566, 401] on button "Next" at bounding box center [504, 386] width 205 height 50
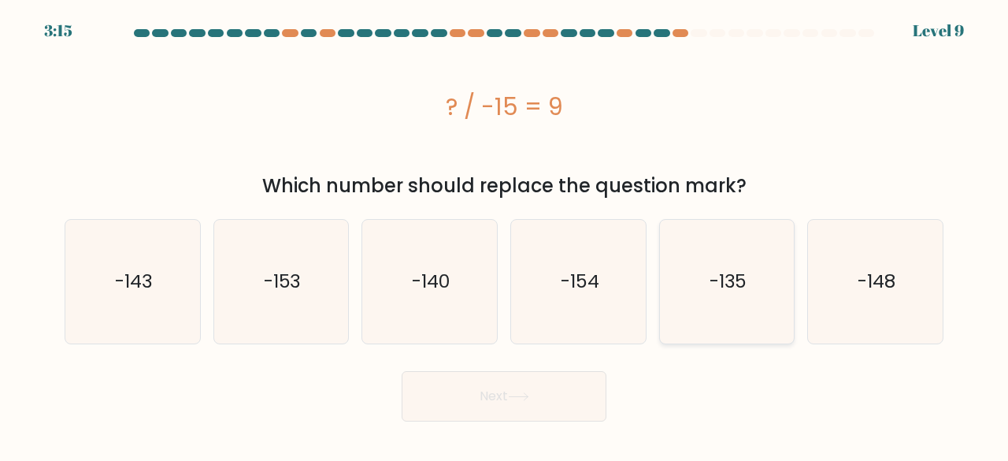
click at [703, 257] on icon "-135" at bounding box center [727, 282] width 124 height 124
click at [505, 235] on input "e. -135" at bounding box center [504, 233] width 1 height 4
radio input "true"
click at [522, 381] on button "Next" at bounding box center [504, 396] width 205 height 50
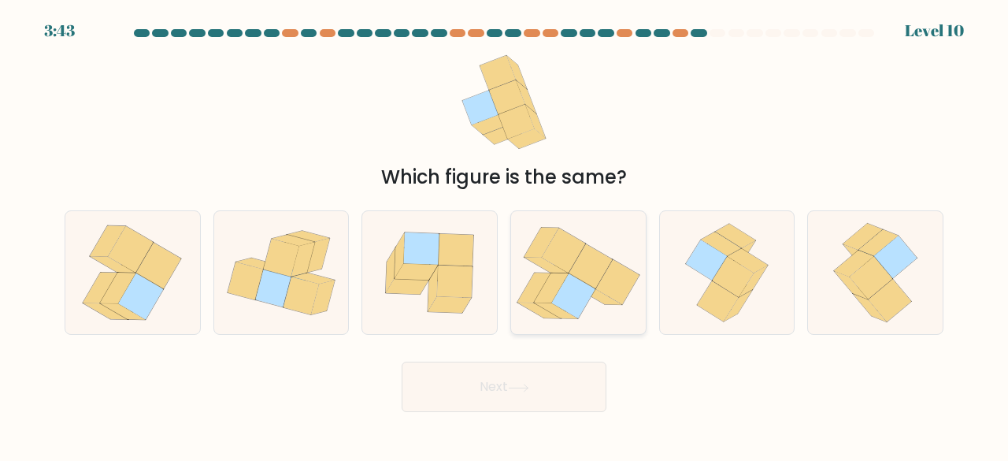
click at [584, 292] on icon at bounding box center [572, 295] width 43 height 45
click at [505, 235] on input "d." at bounding box center [504, 233] width 1 height 4
radio input "true"
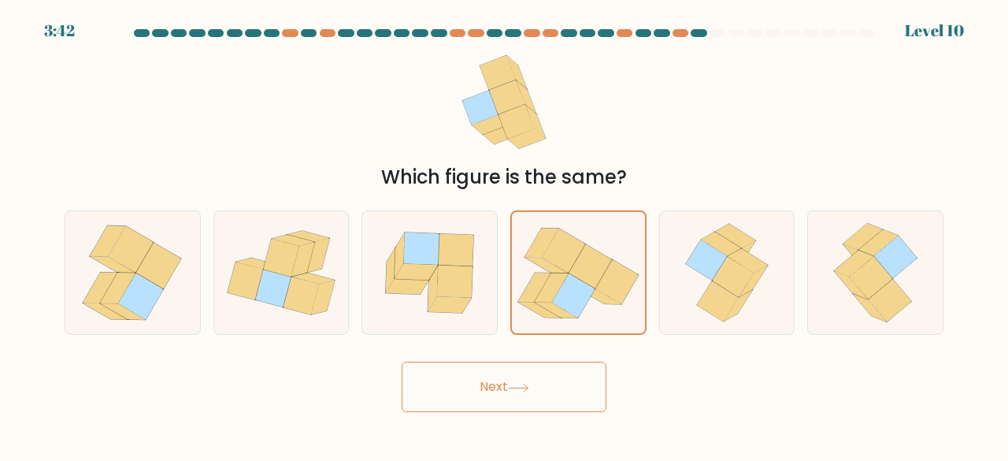
click at [548, 378] on button "Next" at bounding box center [504, 386] width 205 height 50
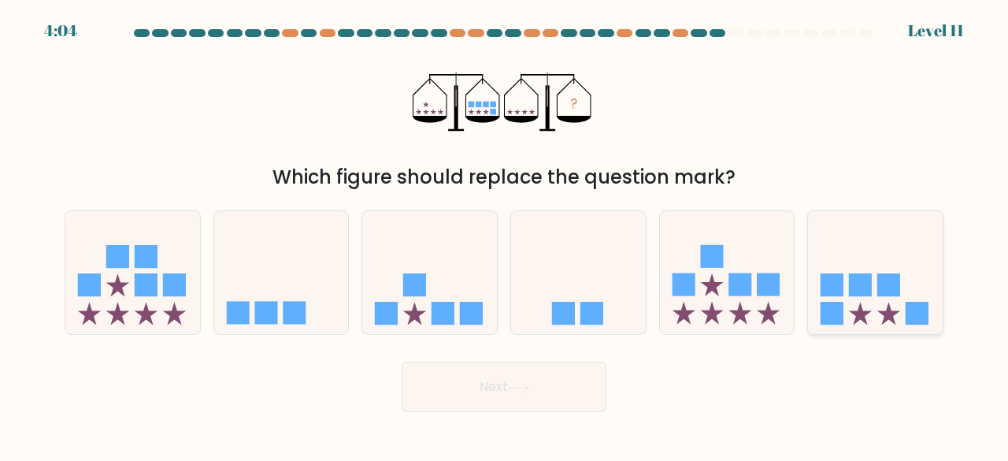
click at [866, 245] on icon at bounding box center [875, 272] width 135 height 111
click at [505, 235] on input "f." at bounding box center [504, 233] width 1 height 4
radio input "true"
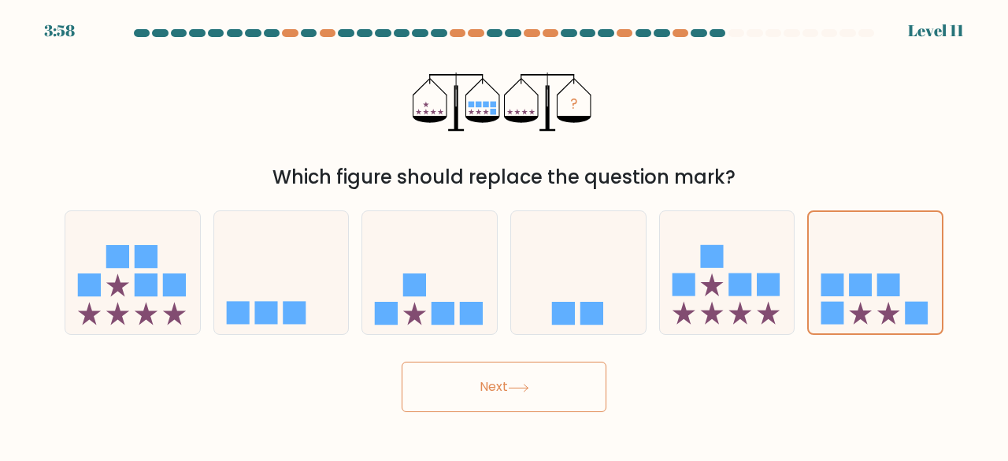
click at [554, 376] on button "Next" at bounding box center [504, 386] width 205 height 50
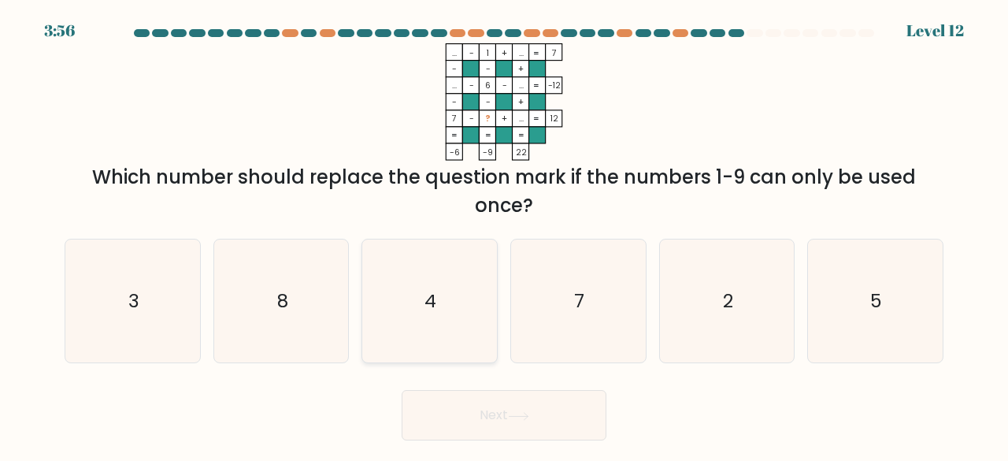
drag, startPoint x: 408, startPoint y: 305, endPoint x: 465, endPoint y: 357, distance: 76.4
click at [409, 305] on icon "4" at bounding box center [430, 301] width 124 height 124
click at [504, 235] on input "c. 4" at bounding box center [504, 233] width 1 height 4
radio input "true"
click at [519, 401] on button "Next" at bounding box center [504, 415] width 205 height 50
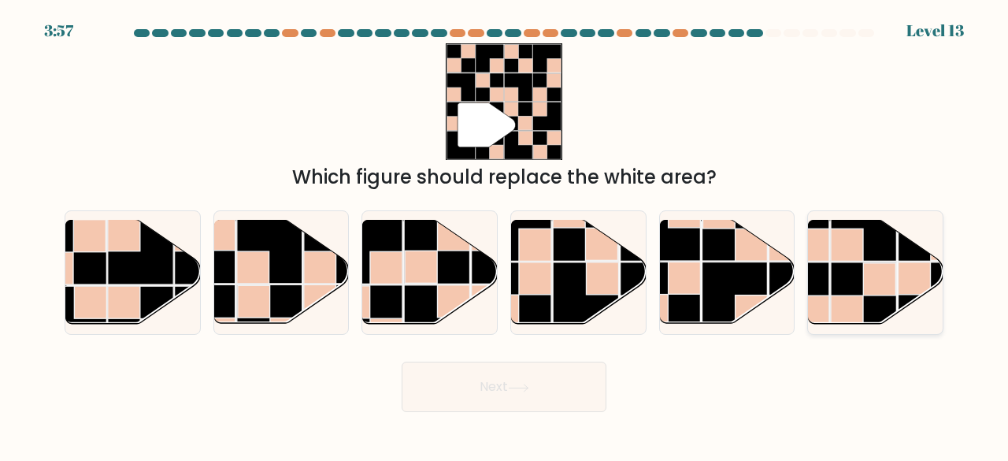
click at [849, 299] on rect at bounding box center [847, 311] width 32 height 32
click at [505, 235] on input "f." at bounding box center [504, 233] width 1 height 4
radio input "true"
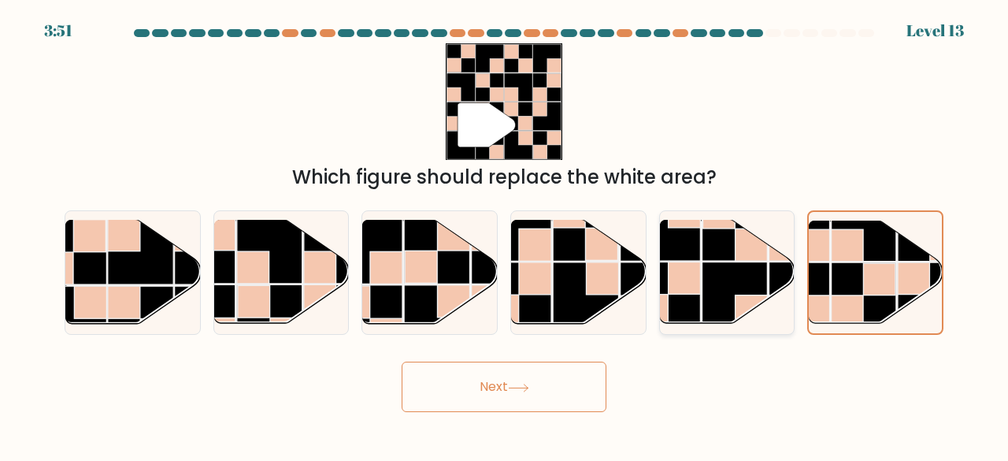
click at [724, 254] on rect at bounding box center [733, 227] width 65 height 65
click at [505, 235] on input "e." at bounding box center [504, 233] width 1 height 4
radio input "true"
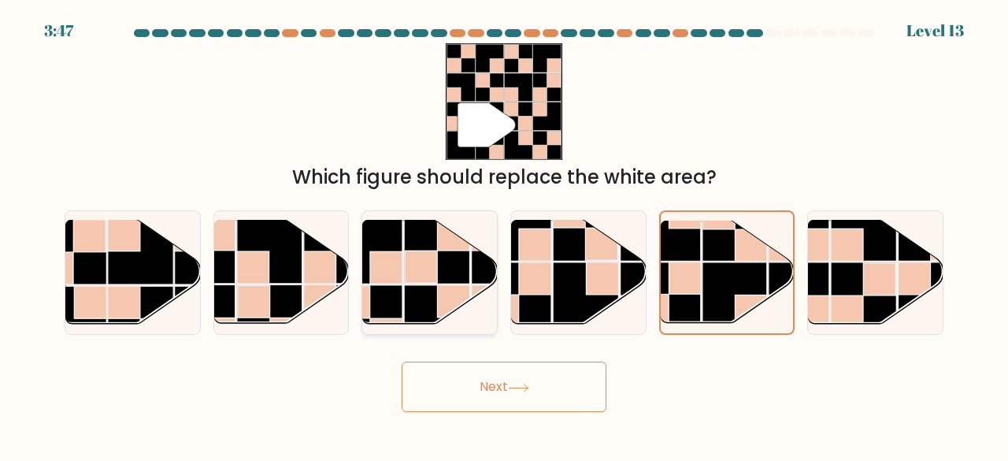
click at [409, 251] on rect at bounding box center [421, 267] width 32 height 32
click at [504, 235] on input "c." at bounding box center [504, 233] width 1 height 4
radio input "true"
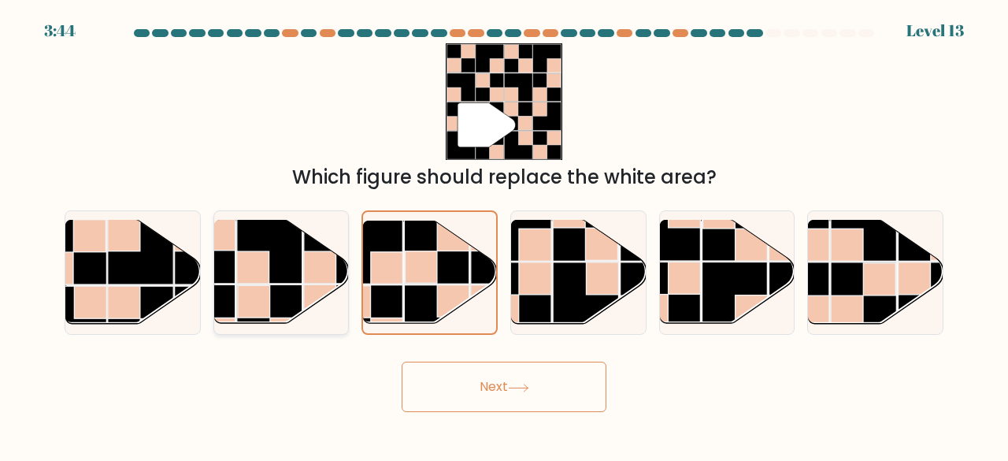
click at [261, 260] on rect at bounding box center [253, 268] width 32 height 32
click at [504, 235] on input "b." at bounding box center [504, 233] width 1 height 4
radio input "true"
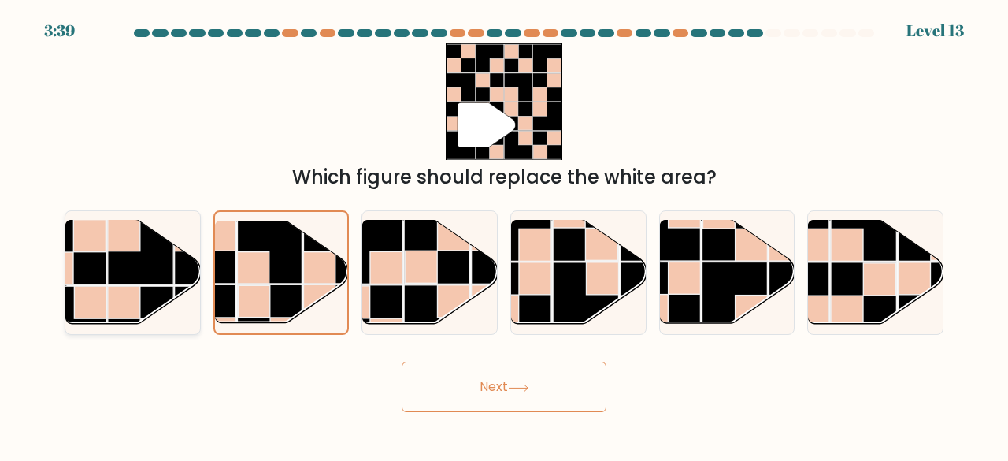
click at [135, 279] on rect at bounding box center [140, 251] width 65 height 65
click at [504, 235] on input "a." at bounding box center [504, 233] width 1 height 4
radio input "true"
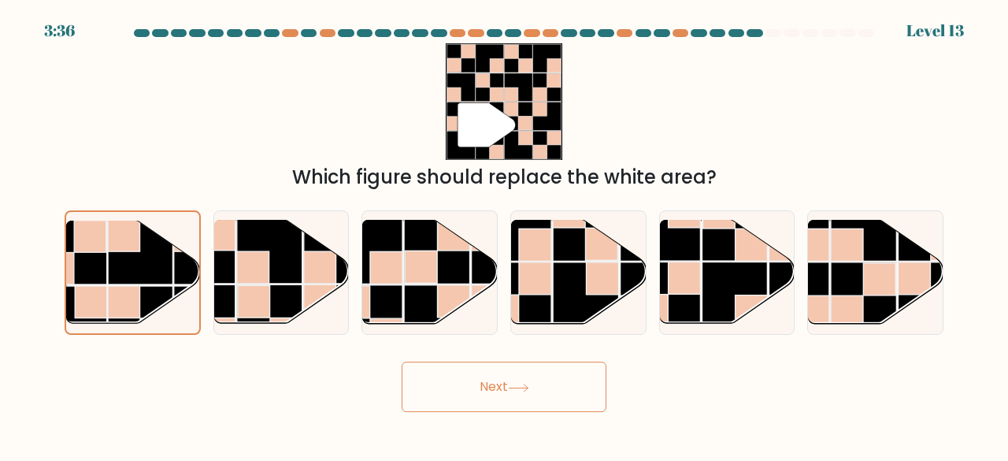
click at [487, 394] on button "Next" at bounding box center [504, 386] width 205 height 50
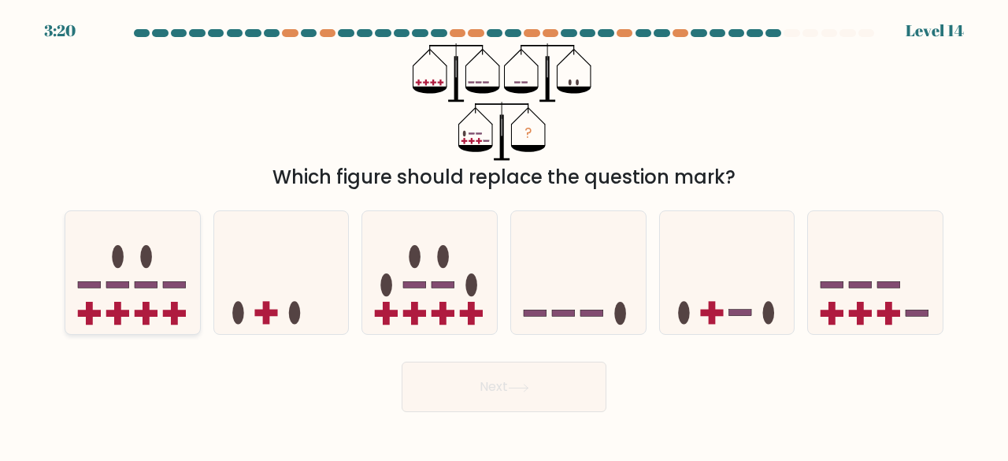
click at [88, 301] on icon at bounding box center [132, 272] width 135 height 111
click at [504, 235] on input "a." at bounding box center [504, 233] width 1 height 4
radio input "true"
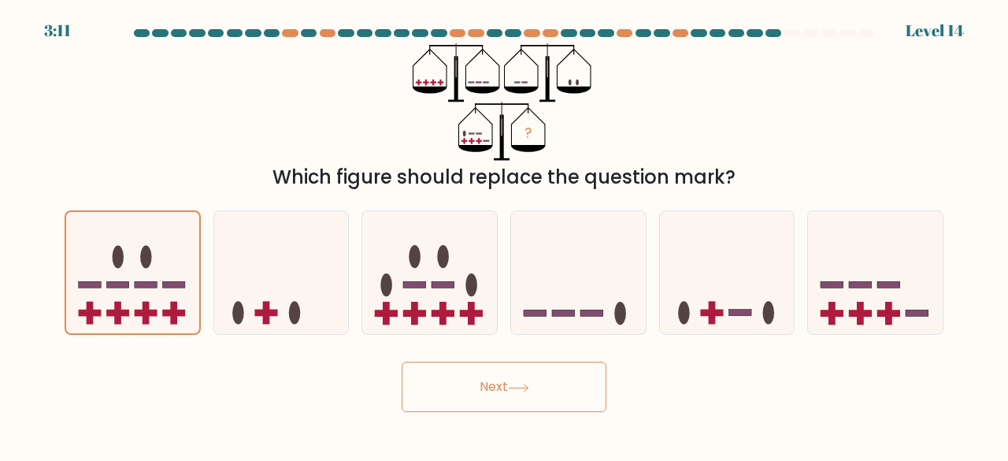
click at [453, 376] on button "Next" at bounding box center [504, 386] width 205 height 50
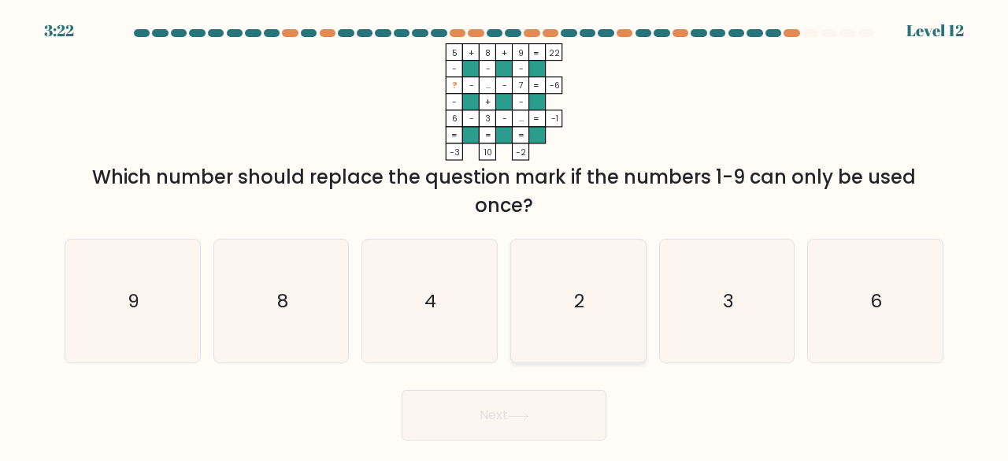
click at [616, 296] on icon "2" at bounding box center [578, 301] width 124 height 124
click at [505, 235] on input "d. 2" at bounding box center [504, 233] width 1 height 4
radio input "true"
click at [565, 413] on button "Next" at bounding box center [504, 415] width 205 height 50
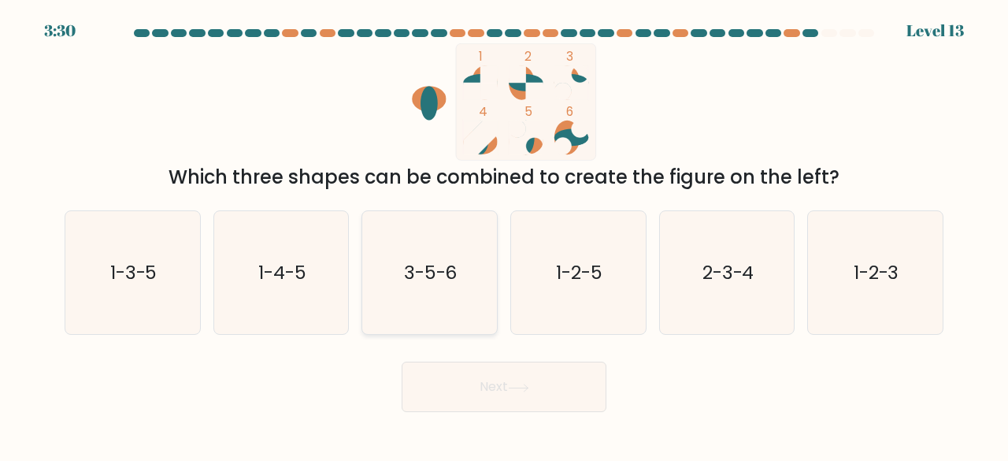
click at [465, 300] on icon "3-5-6" at bounding box center [430, 273] width 124 height 124
click at [504, 235] on input "c. 3-5-6" at bounding box center [504, 233] width 1 height 4
radio input "true"
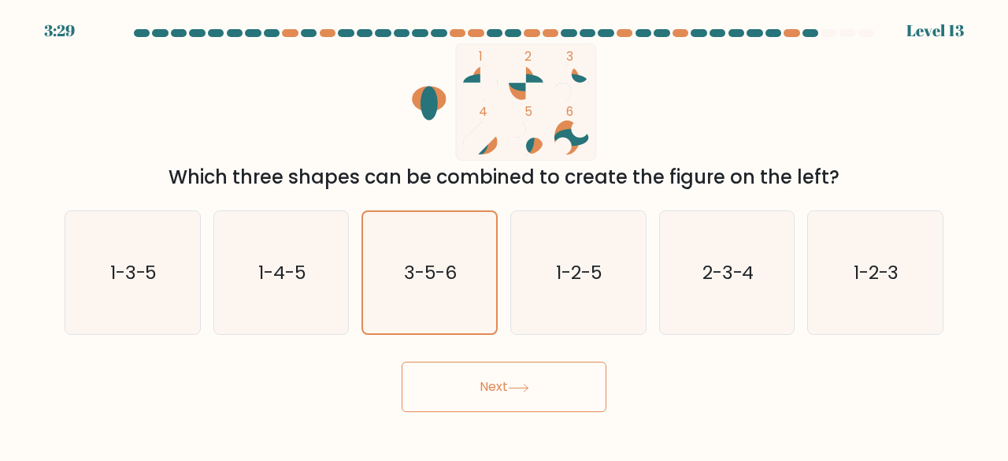
drag, startPoint x: 503, startPoint y: 361, endPoint x: 504, endPoint y: 369, distance: 8.7
click at [504, 366] on div "Next" at bounding box center [504, 383] width 898 height 58
click at [512, 420] on body "3:29 Level 13" at bounding box center [504, 230] width 1008 height 461
click at [516, 395] on button "Next" at bounding box center [504, 386] width 205 height 50
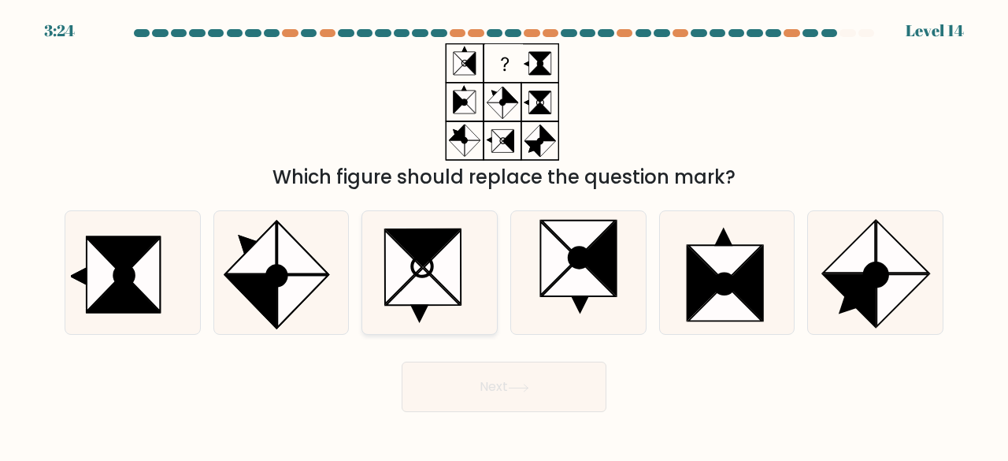
click at [416, 306] on icon at bounding box center [419, 314] width 19 height 19
click at [504, 235] on input "c." at bounding box center [504, 233] width 1 height 4
radio input "true"
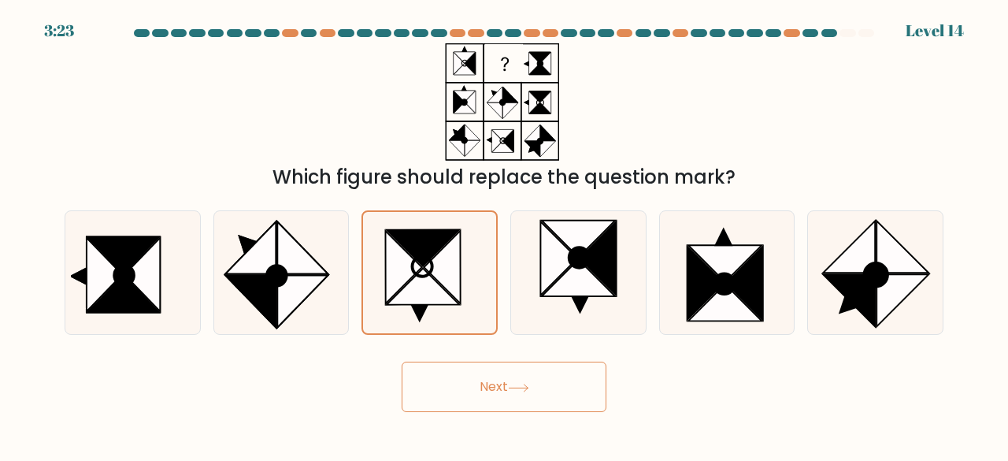
click at [428, 397] on button "Next" at bounding box center [504, 386] width 205 height 50
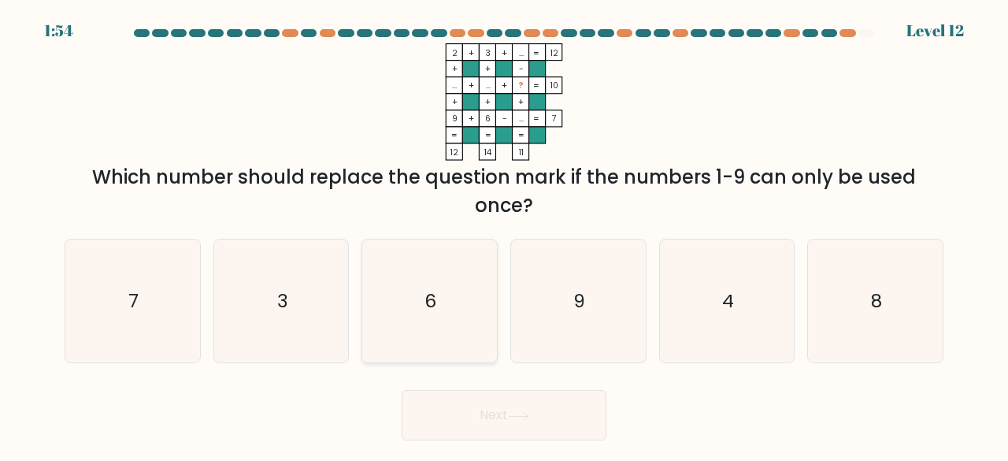
click at [396, 327] on icon "6" at bounding box center [430, 301] width 124 height 124
click at [504, 235] on input "c. 6" at bounding box center [504, 233] width 1 height 4
radio input "true"
click at [396, 327] on icon "6" at bounding box center [429, 301] width 122 height 122
click at [504, 235] on input "c. 6" at bounding box center [504, 233] width 1 height 4
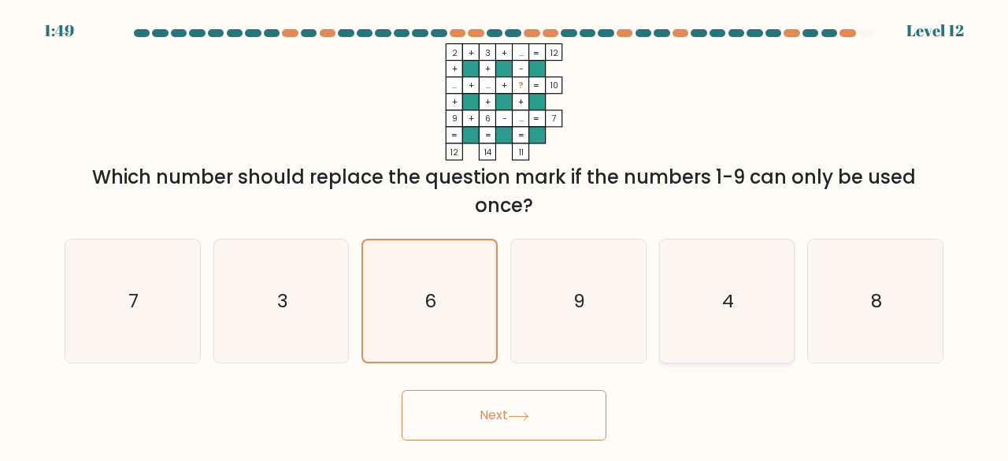
click at [776, 311] on icon "4" at bounding box center [727, 301] width 124 height 124
click at [505, 235] on input "e. 4" at bounding box center [504, 233] width 1 height 4
radio input "true"
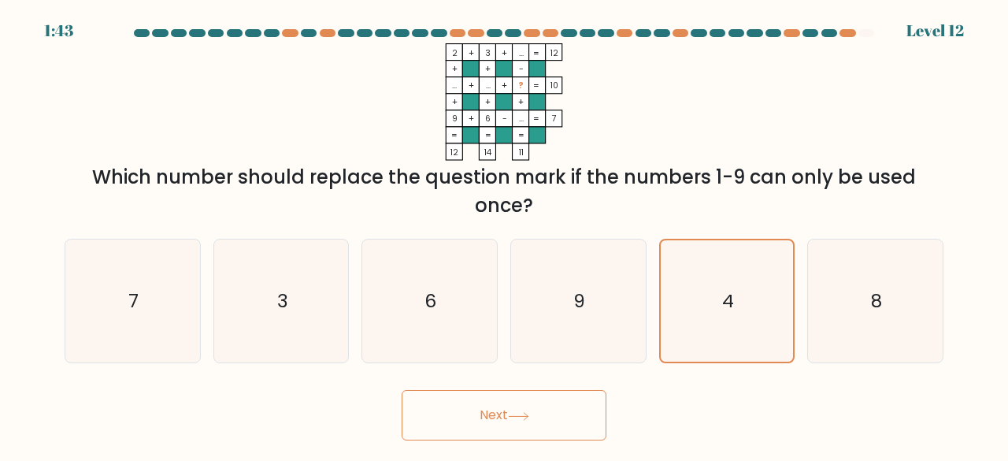
click at [567, 431] on button "Next" at bounding box center [504, 415] width 205 height 50
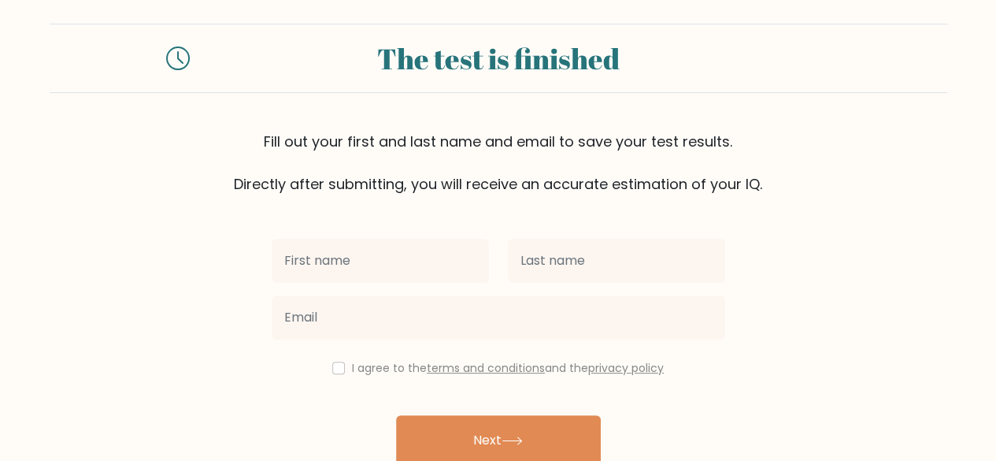
scroll to position [12, 0]
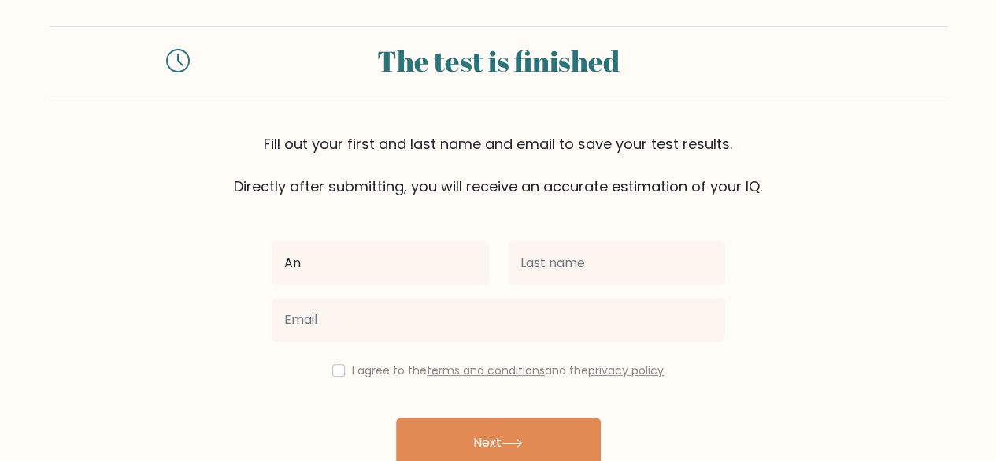
type input "[PERSON_NAME]"
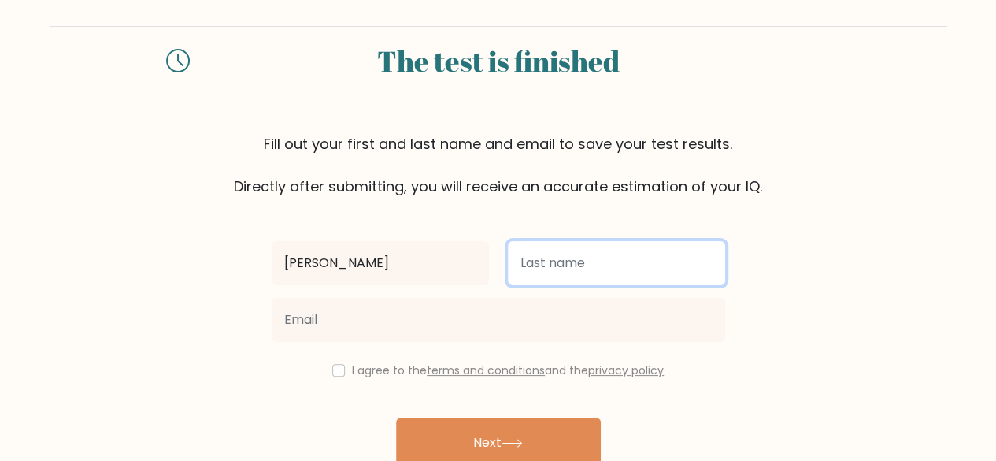
click at [589, 266] on input "text" at bounding box center [616, 263] width 217 height 44
type input "Nabuya"
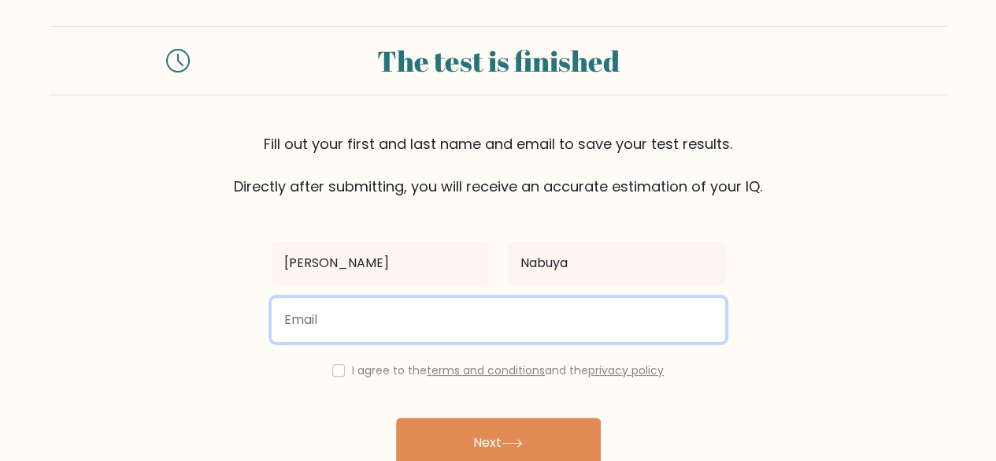
click at [567, 317] on input "email" at bounding box center [498, 320] width 453 height 44
type input "[EMAIL_ADDRESS][DOMAIN_NAME]"
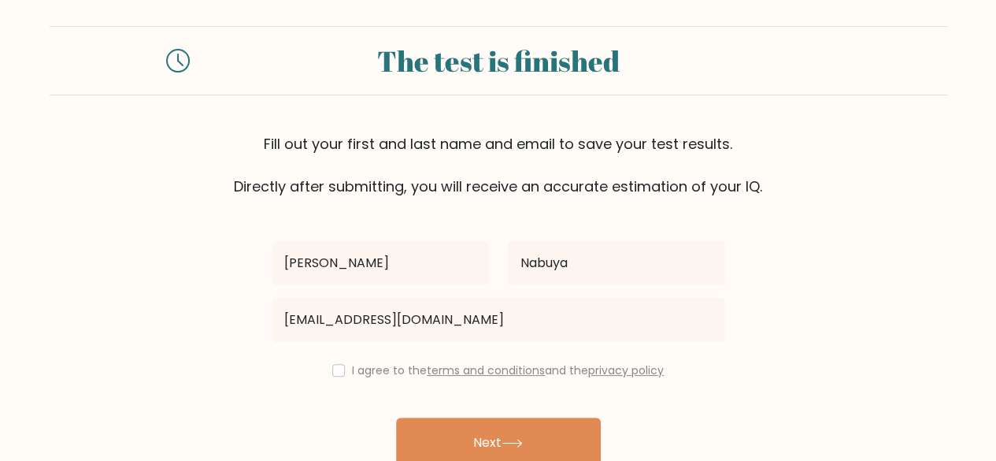
click at [332, 376] on div "I agree to the terms and conditions and the privacy policy" at bounding box center [498, 370] width 472 height 19
click at [334, 372] on input "checkbox" at bounding box center [338, 370] width 13 height 13
checkbox input "true"
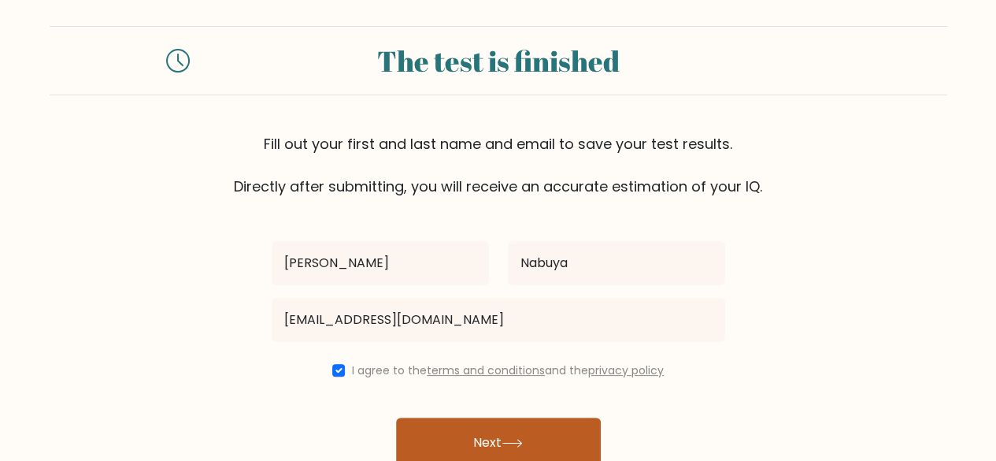
click at [432, 440] on button "Next" at bounding box center [498, 442] width 205 height 50
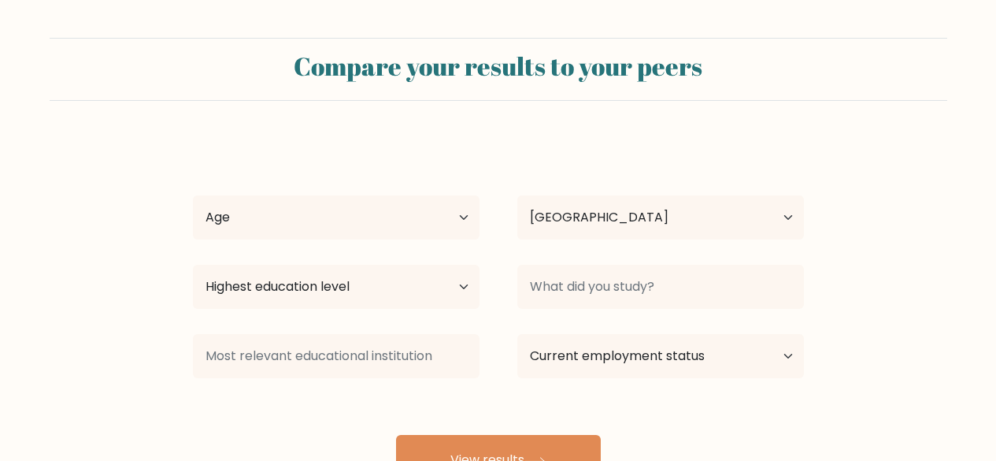
select select "PH"
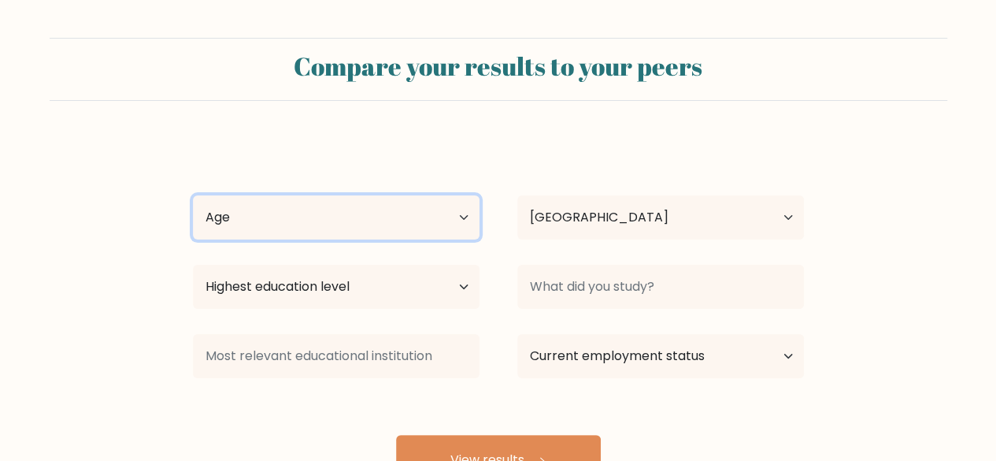
click at [344, 228] on select "Age Under [DEMOGRAPHIC_DATA] [DEMOGRAPHIC_DATA] [DEMOGRAPHIC_DATA] [DEMOGRAPHIC…" at bounding box center [336, 217] width 287 height 44
click at [193, 195] on select "Age Under [DEMOGRAPHIC_DATA] [DEMOGRAPHIC_DATA] [DEMOGRAPHIC_DATA] [DEMOGRAPHIC…" at bounding box center [336, 217] width 287 height 44
click at [342, 236] on select "Age Under [DEMOGRAPHIC_DATA] [DEMOGRAPHIC_DATA] [DEMOGRAPHIC_DATA] [DEMOGRAPHIC…" at bounding box center [336, 217] width 287 height 44
select select "18_24"
click at [193, 195] on select "Age Under [DEMOGRAPHIC_DATA] [DEMOGRAPHIC_DATA] [DEMOGRAPHIC_DATA] [DEMOGRAPHIC…" at bounding box center [336, 217] width 287 height 44
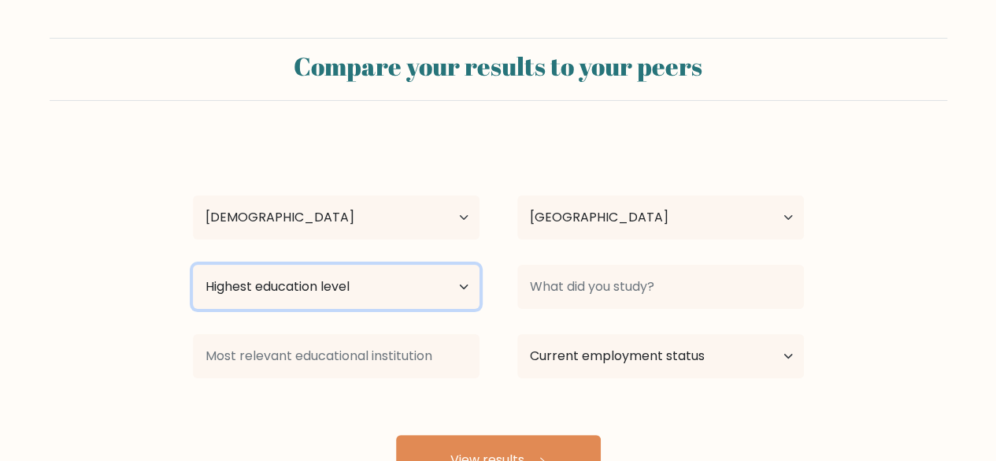
click at [372, 294] on select "Highest education level No schooling Primary Lower Secondary Upper Secondary Oc…" at bounding box center [336, 287] width 287 height 44
select select "bachelors_degree"
click at [193, 265] on select "Highest education level No schooling Primary Lower Secondary Upper Secondary Oc…" at bounding box center [336, 287] width 287 height 44
click at [384, 274] on select "Highest education level No schooling Primary Lower Secondary Upper Secondary Oc…" at bounding box center [336, 287] width 287 height 44
click at [193, 265] on select "Highest education level No schooling Primary Lower Secondary Upper Secondary Oc…" at bounding box center [336, 287] width 287 height 44
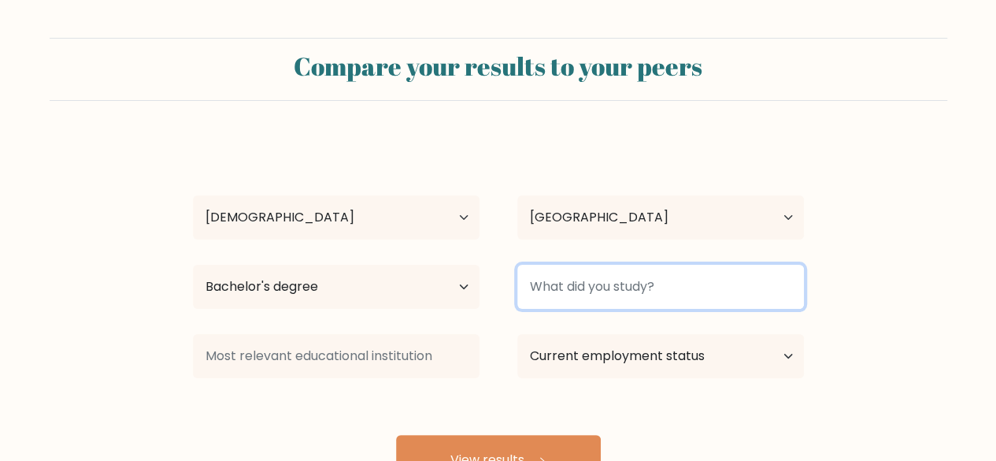
click at [584, 287] on input at bounding box center [660, 287] width 287 height 44
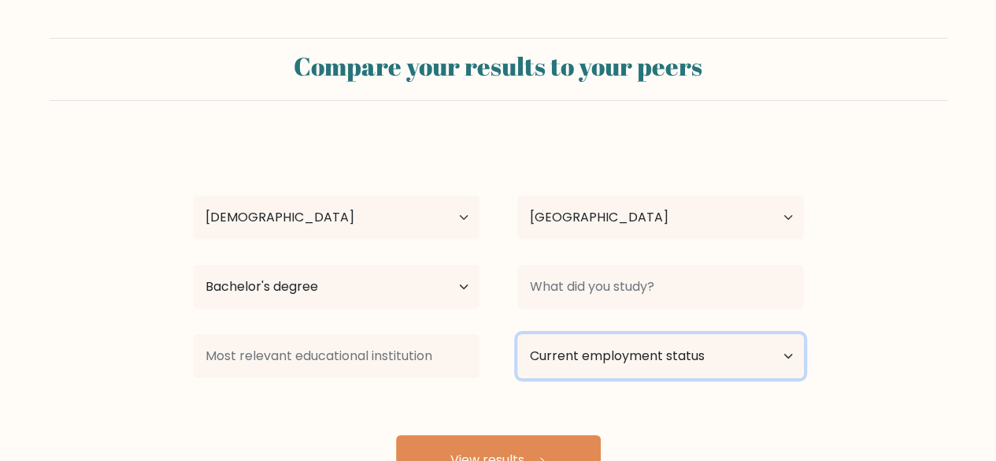
click at [687, 358] on select "Current employment status Employed Student Retired Other / prefer not to answer" at bounding box center [660, 356] width 287 height 44
select select "student"
click at [517, 334] on select "Current employment status Employed Student Retired Other / prefer not to answer" at bounding box center [660, 356] width 287 height 44
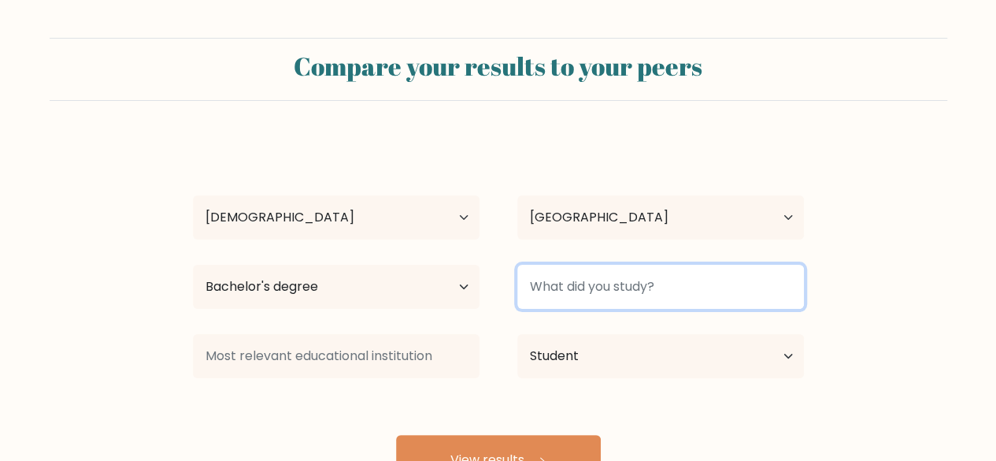
click at [613, 299] on input at bounding box center [660, 287] width 287 height 44
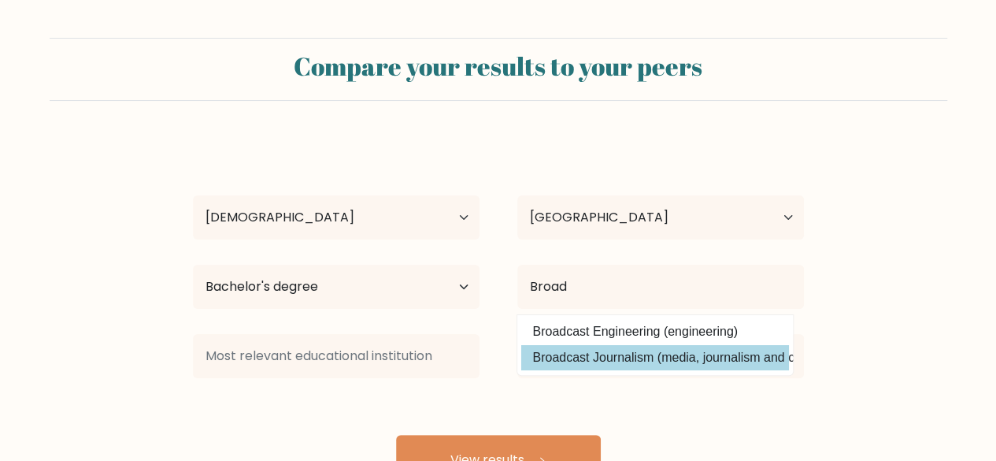
click at [606, 347] on option "Broadcast Journalism (media, journalism and communications)" at bounding box center [655, 357] width 268 height 25
type input "Broadcast Journalism"
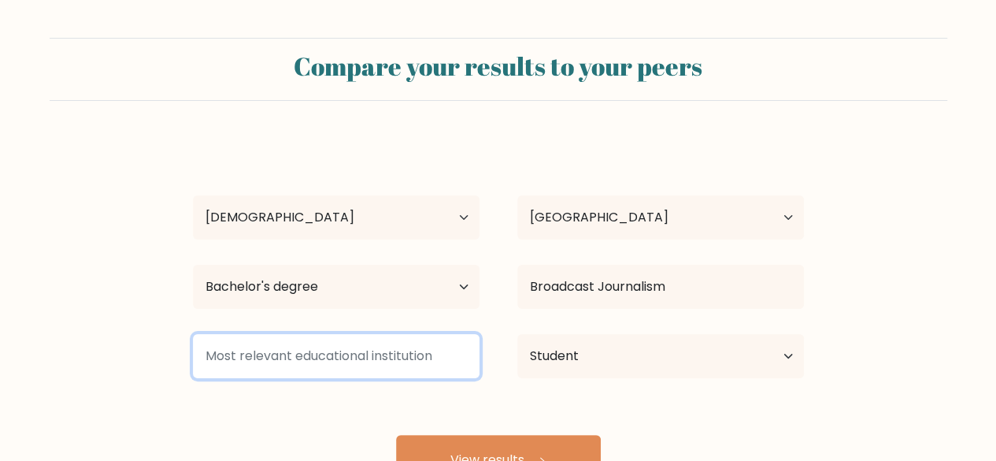
click at [376, 357] on input at bounding box center [336, 356] width 287 height 44
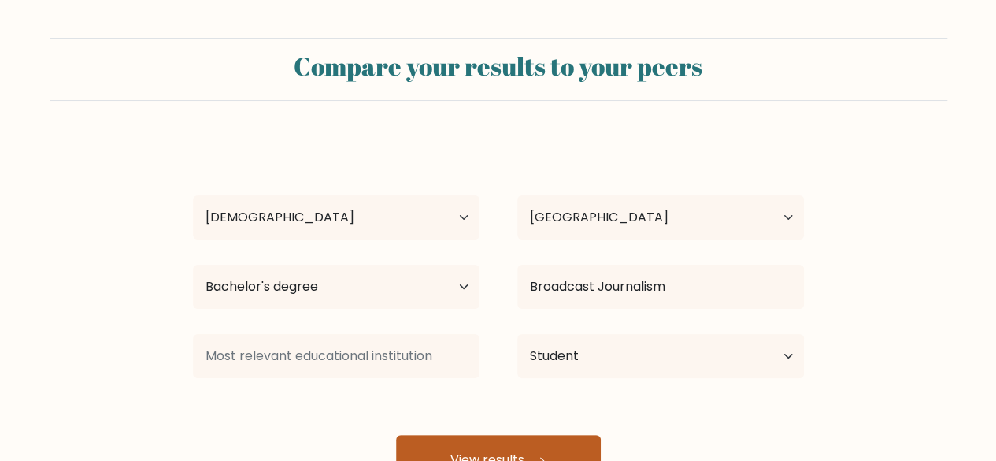
click at [467, 452] on button "View results" at bounding box center [498, 460] width 205 height 50
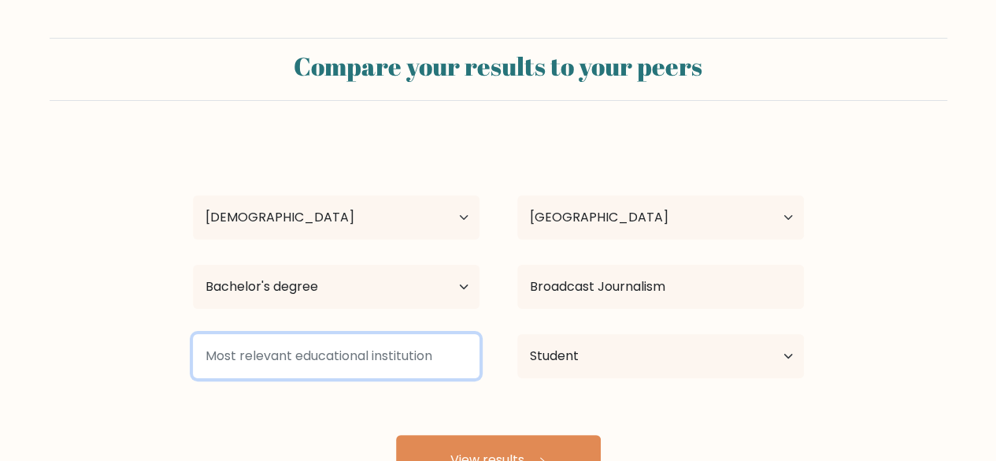
click at [424, 371] on input at bounding box center [336, 356] width 287 height 44
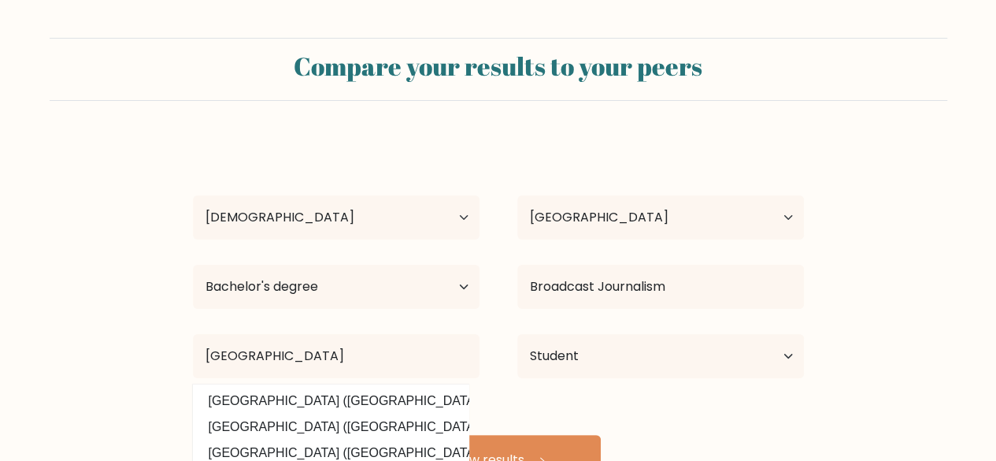
click at [213, 421] on option "[GEOGRAPHIC_DATA] ([GEOGRAPHIC_DATA])" at bounding box center [331, 426] width 268 height 25
type input "[GEOGRAPHIC_DATA]"
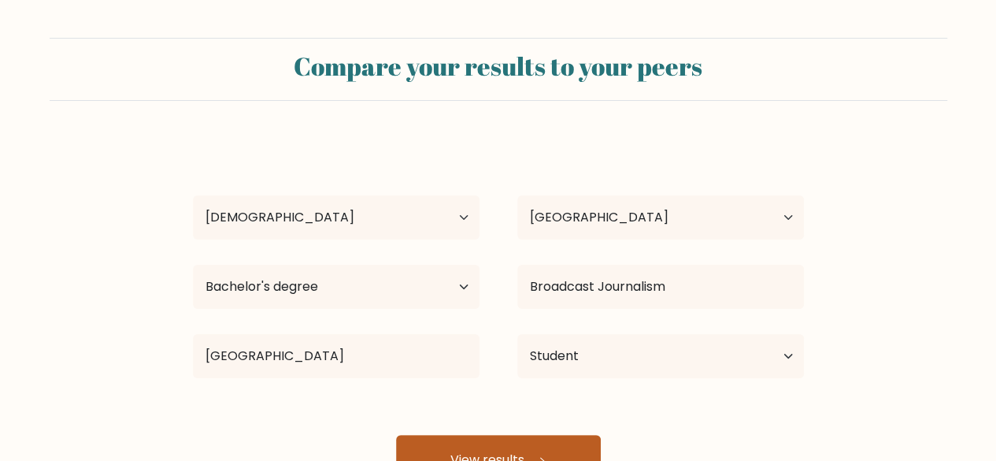
click at [569, 449] on button "View results" at bounding box center [498, 460] width 205 height 50
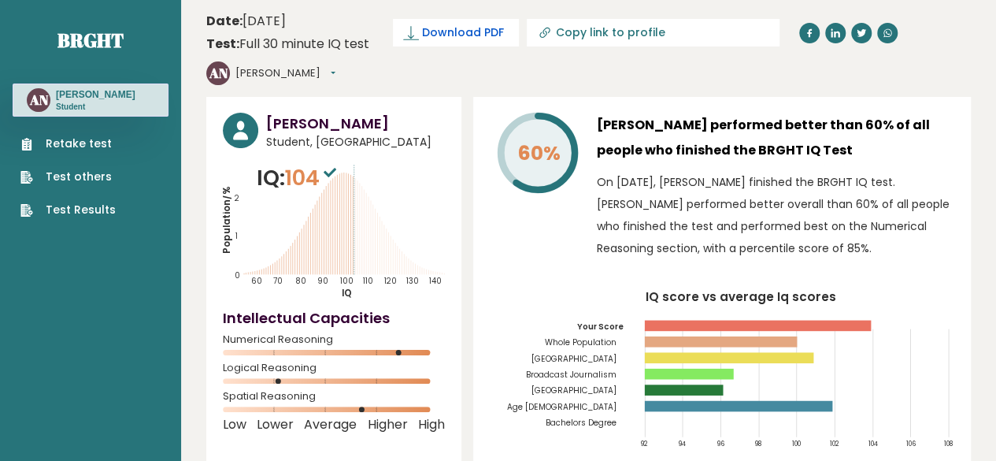
click at [444, 26] on span "Download PDF" at bounding box center [463, 32] width 82 height 17
